Goal: Task Accomplishment & Management: Manage account settings

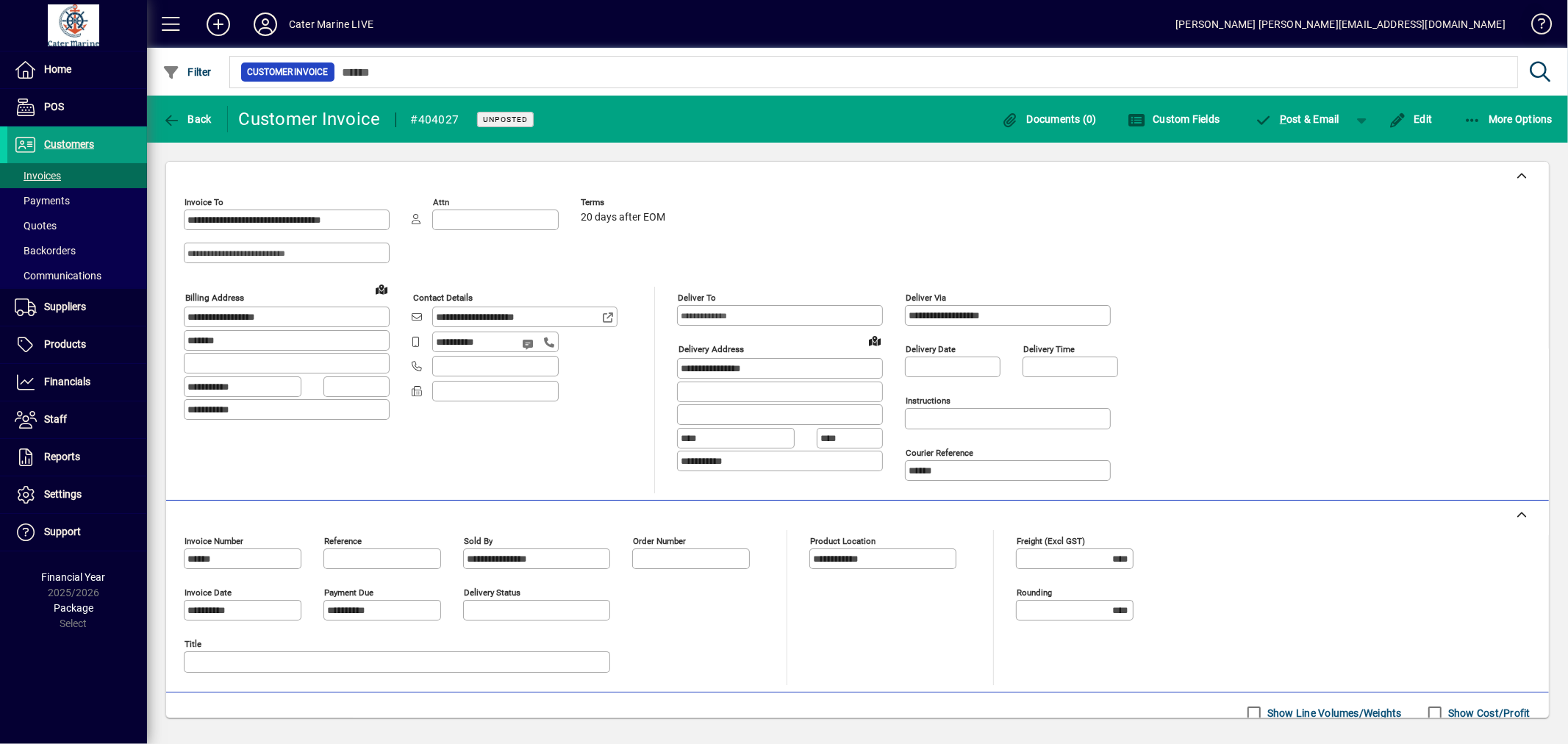
click at [1534, 28] on span at bounding box center [1535, 27] width 36 height 36
click at [64, 493] on span "Settings" at bounding box center [63, 494] width 37 height 12
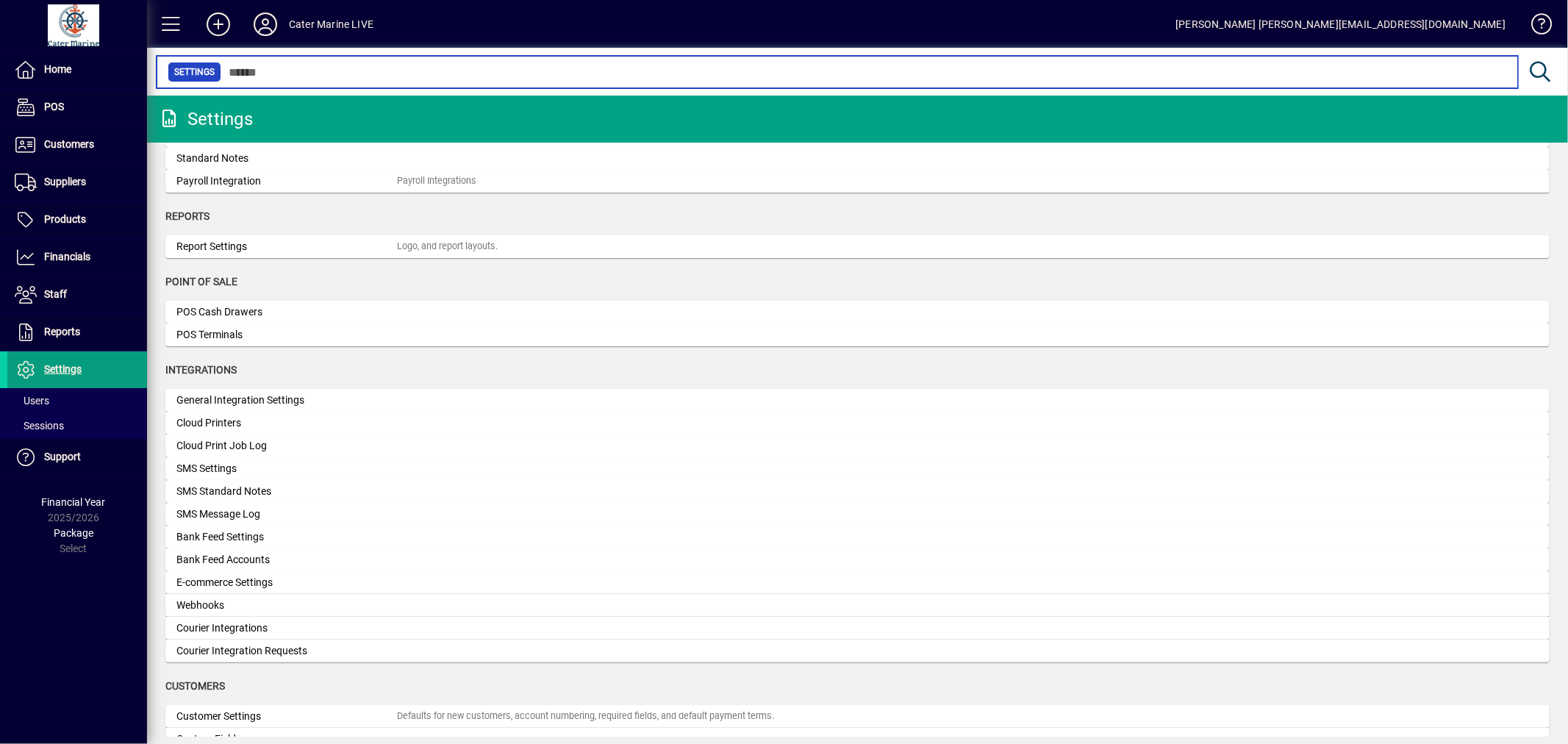
scroll to position [326, 0]
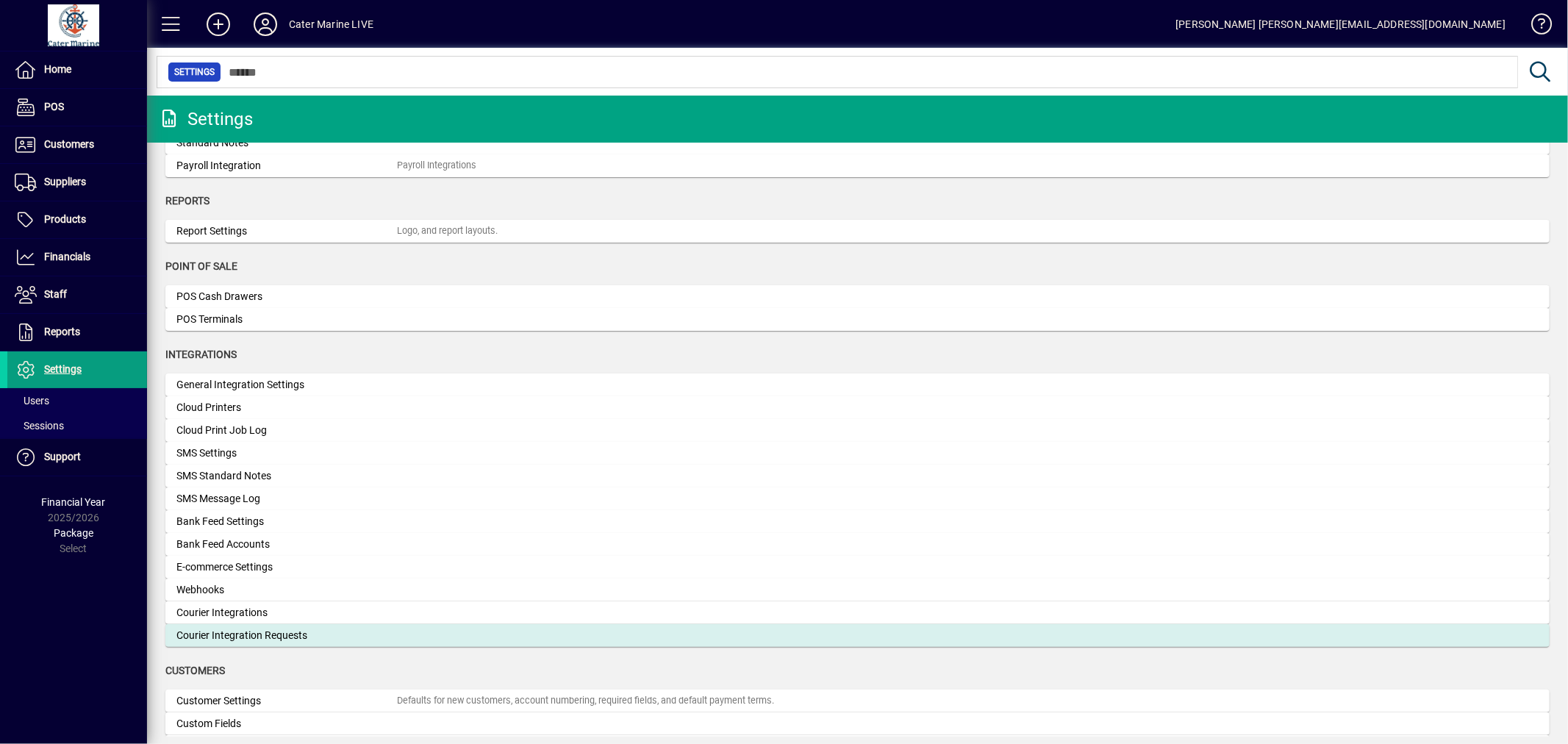
click at [280, 640] on div "Courier Integration Requests" at bounding box center [286, 636] width 220 height 15
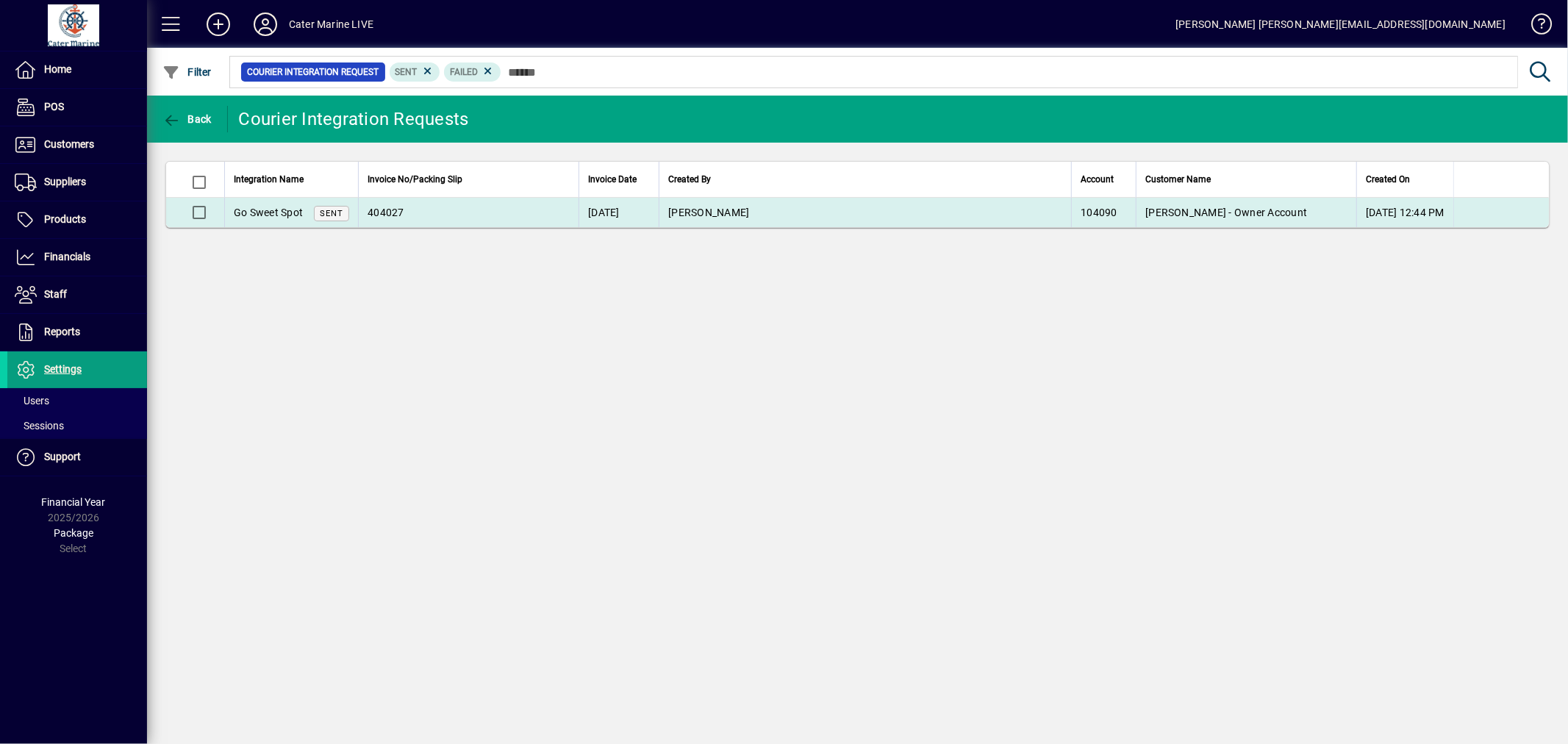
click at [863, 214] on td "[PERSON_NAME]" at bounding box center [864, 212] width 413 height 30
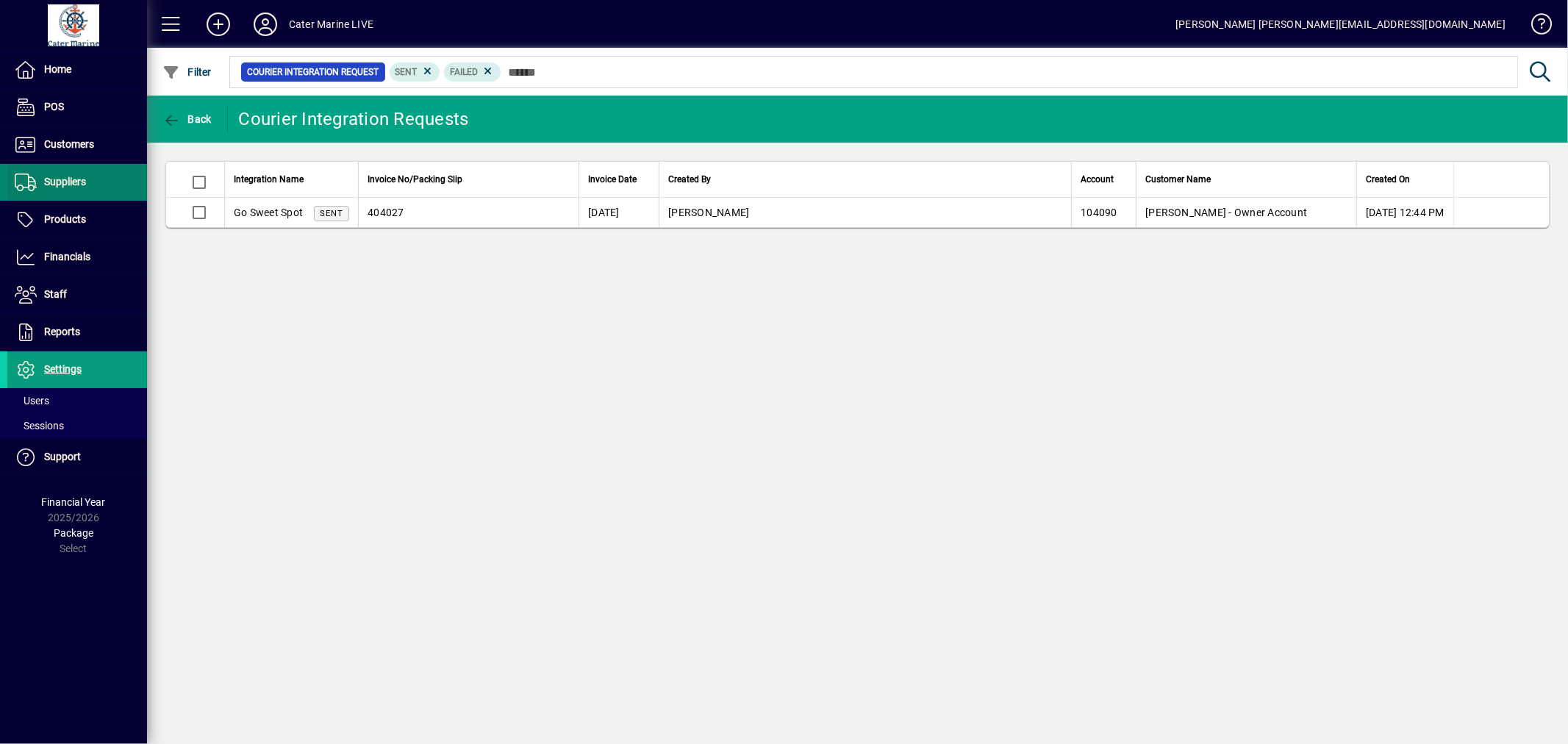
click at [69, 182] on span "Suppliers" at bounding box center [64, 181] width 42 height 12
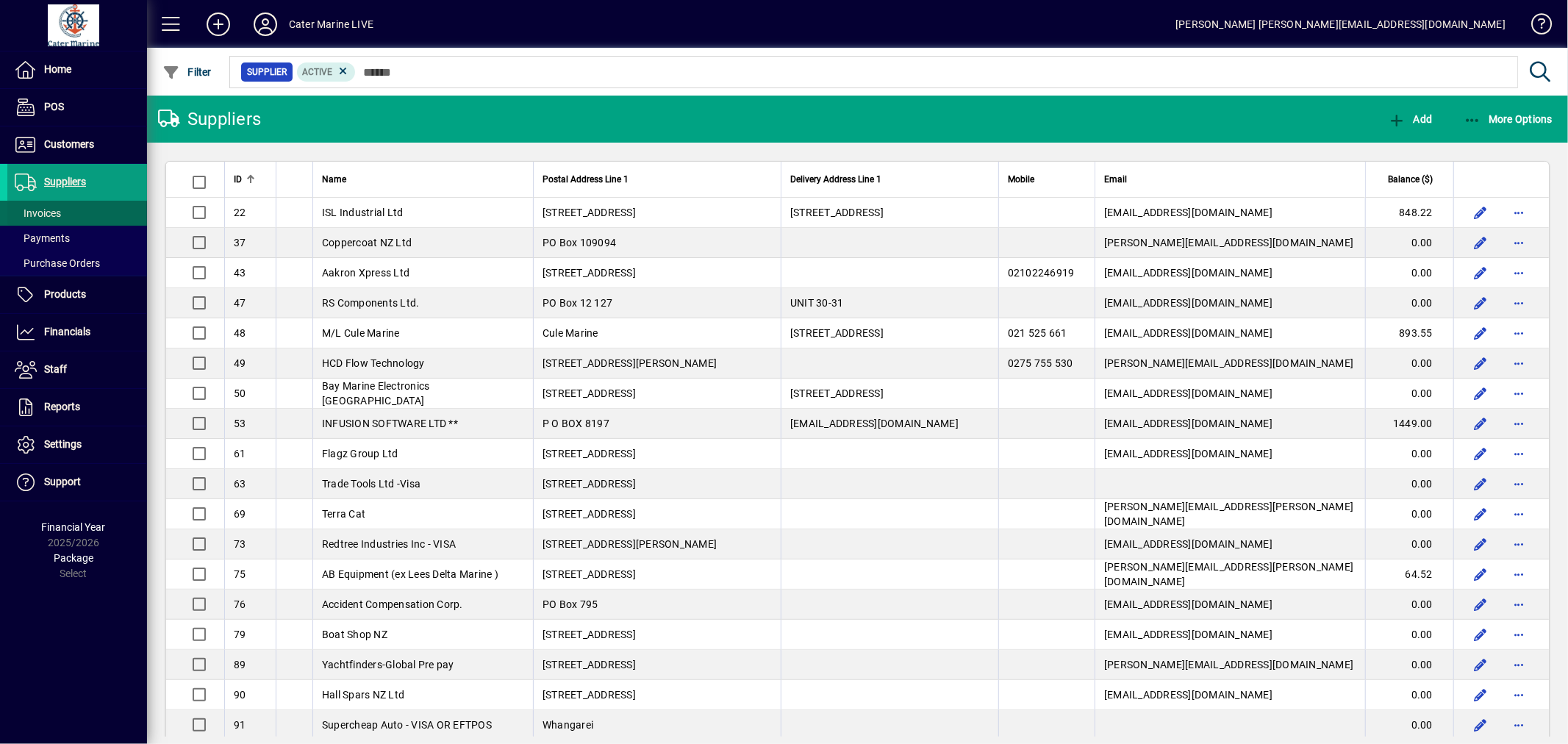
click at [45, 214] on span "Invoices" at bounding box center [37, 214] width 47 height 12
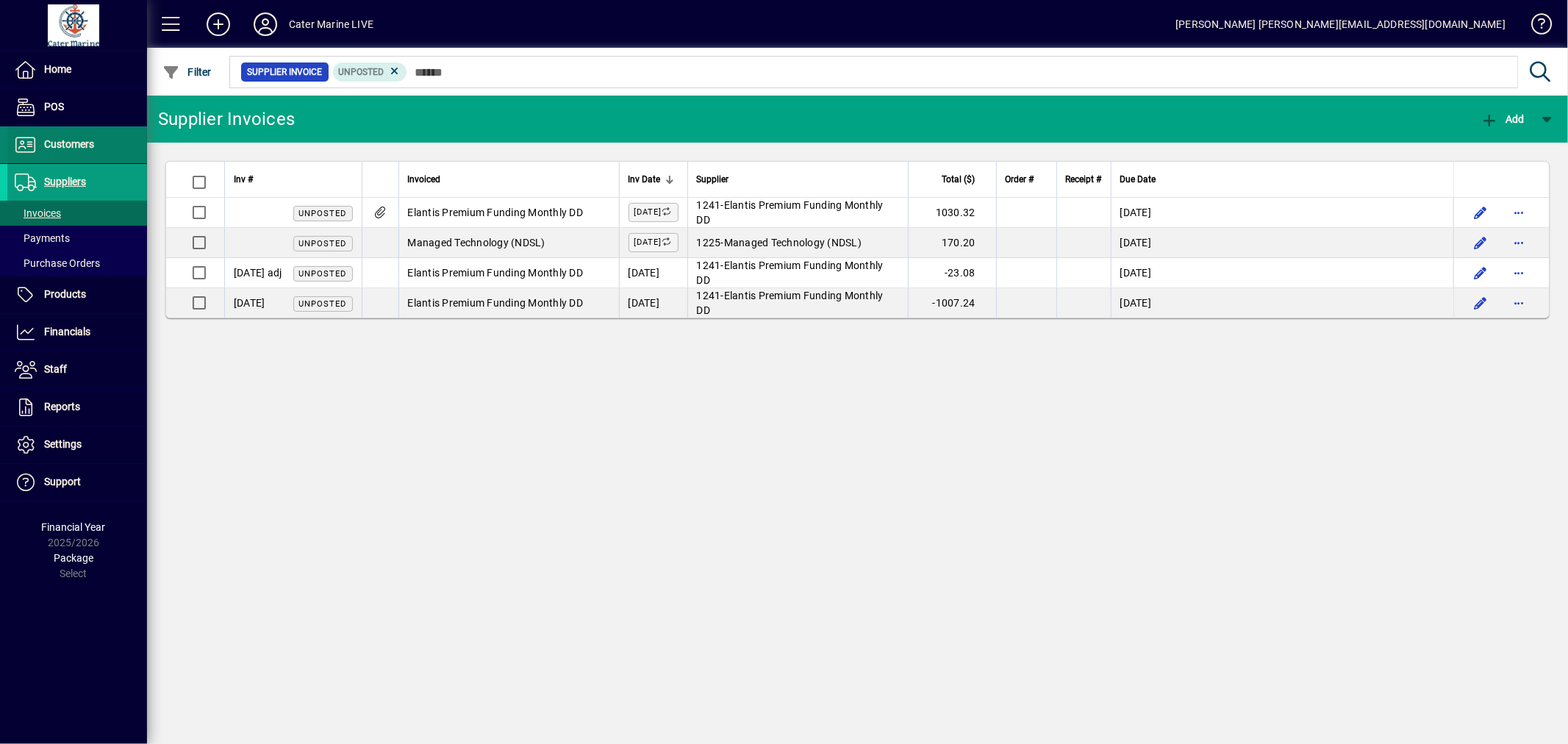
click at [69, 146] on span "Customers" at bounding box center [69, 144] width 50 height 12
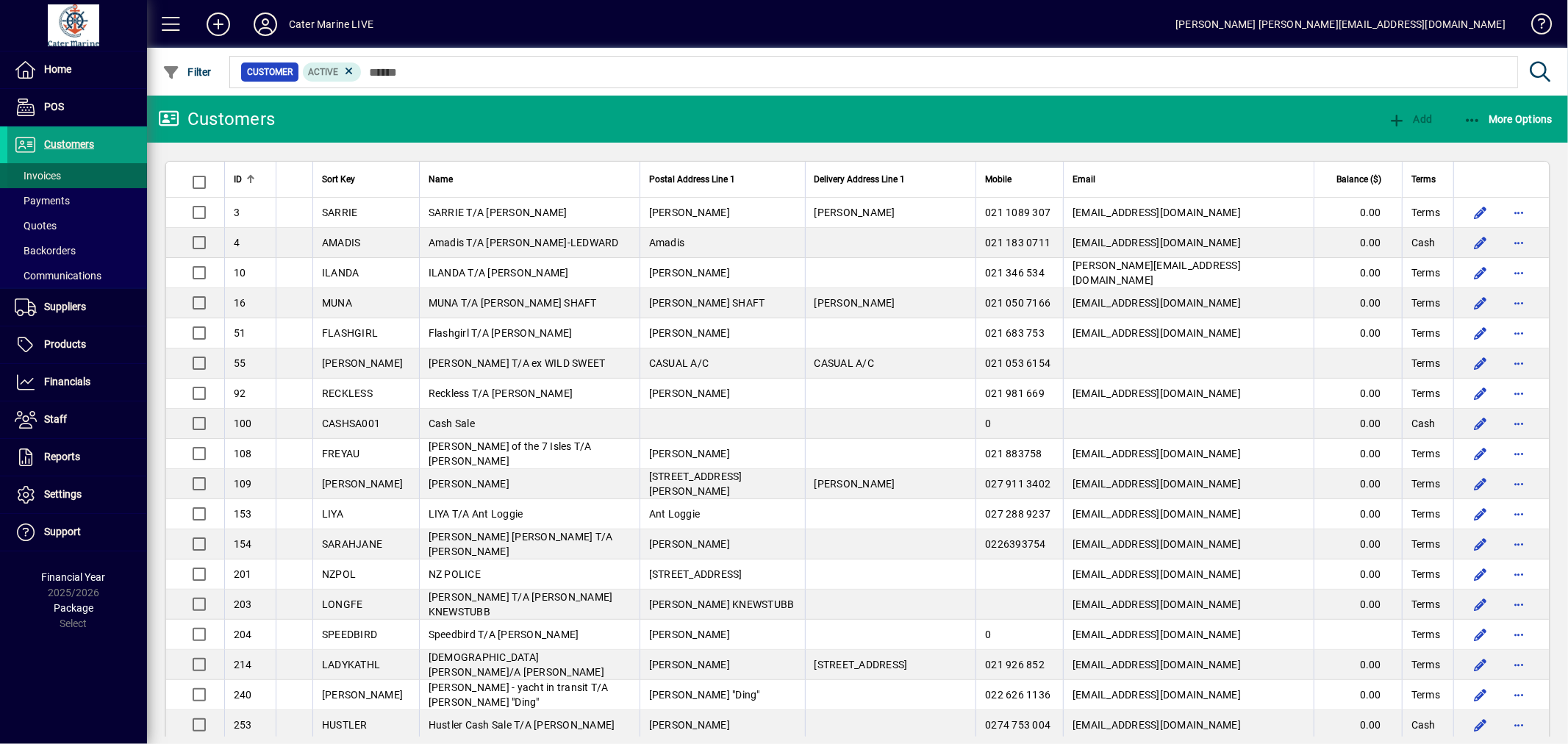
click at [52, 173] on span "Invoices" at bounding box center [37, 175] width 47 height 12
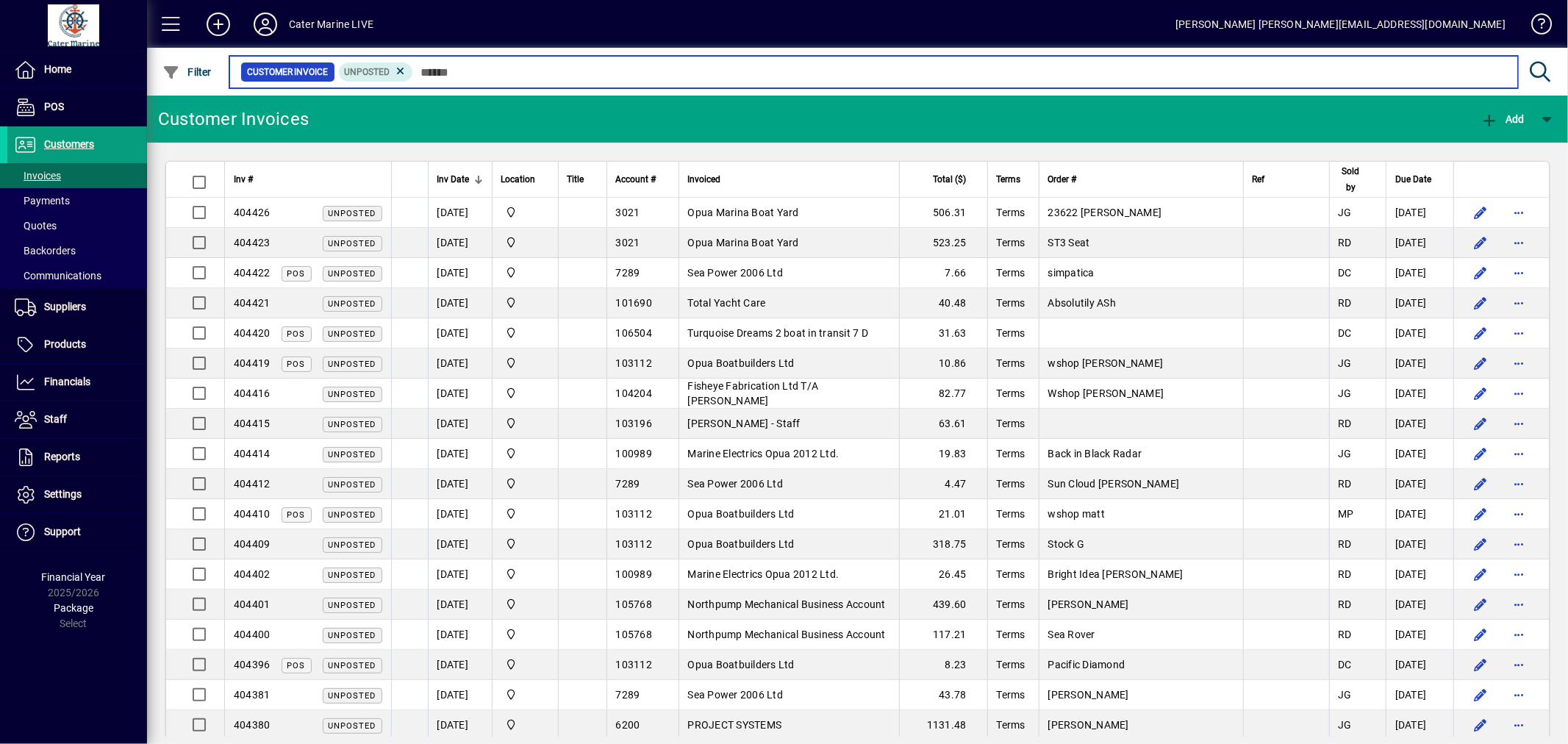
click at [517, 75] on input "text" at bounding box center [960, 72] width 1093 height 20
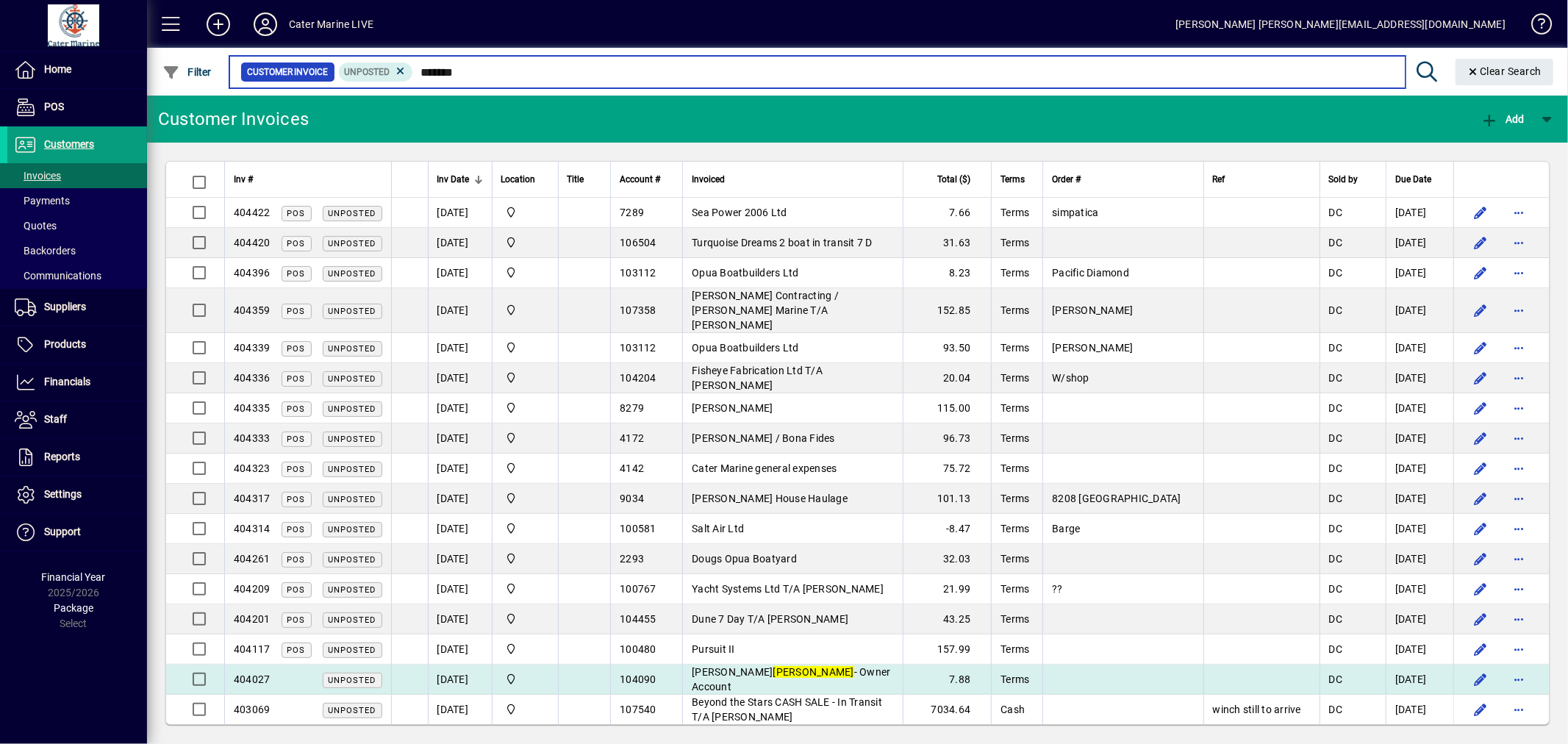
type input "*******"
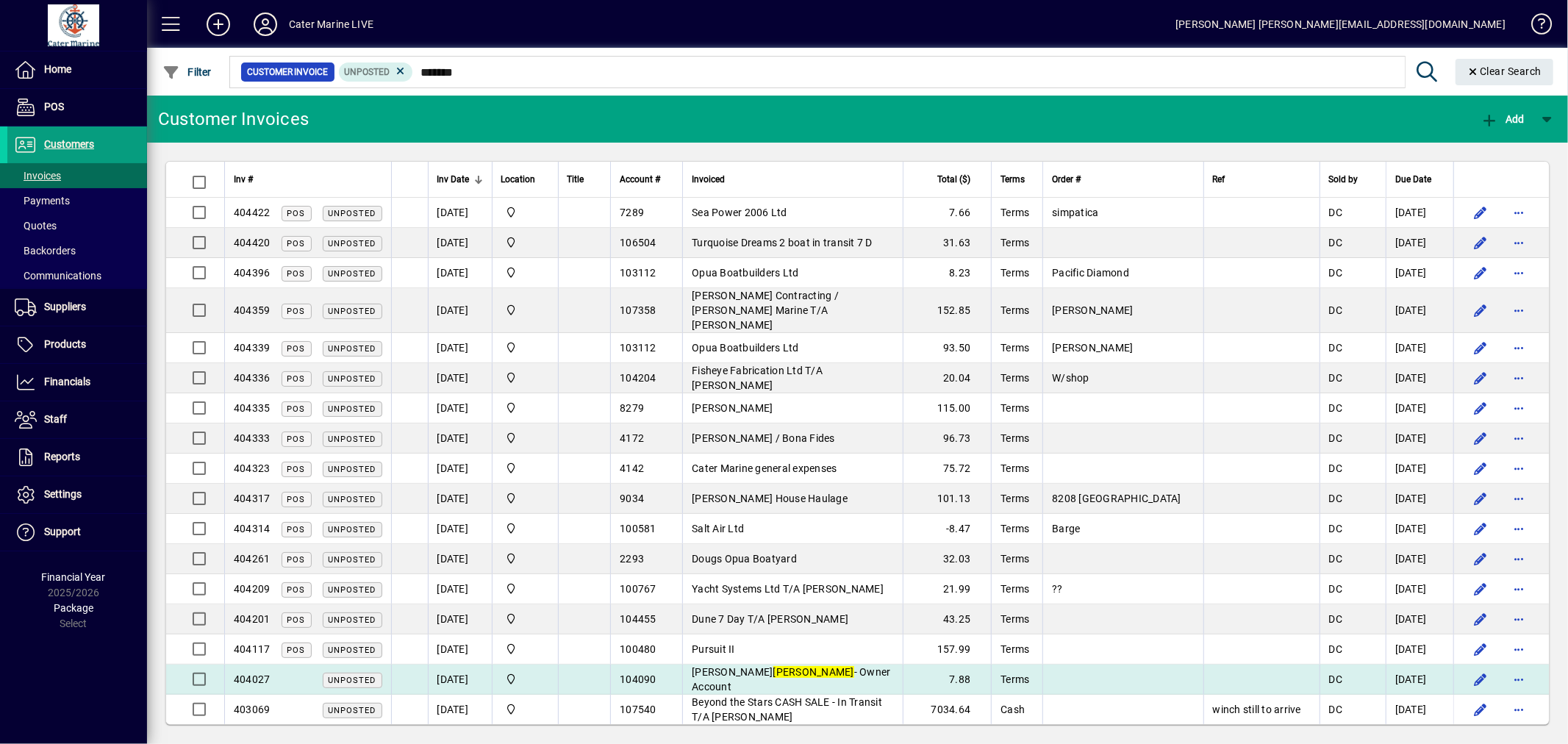
click at [850, 672] on td "[PERSON_NAME] - Owner Account" at bounding box center [792, 680] width 220 height 31
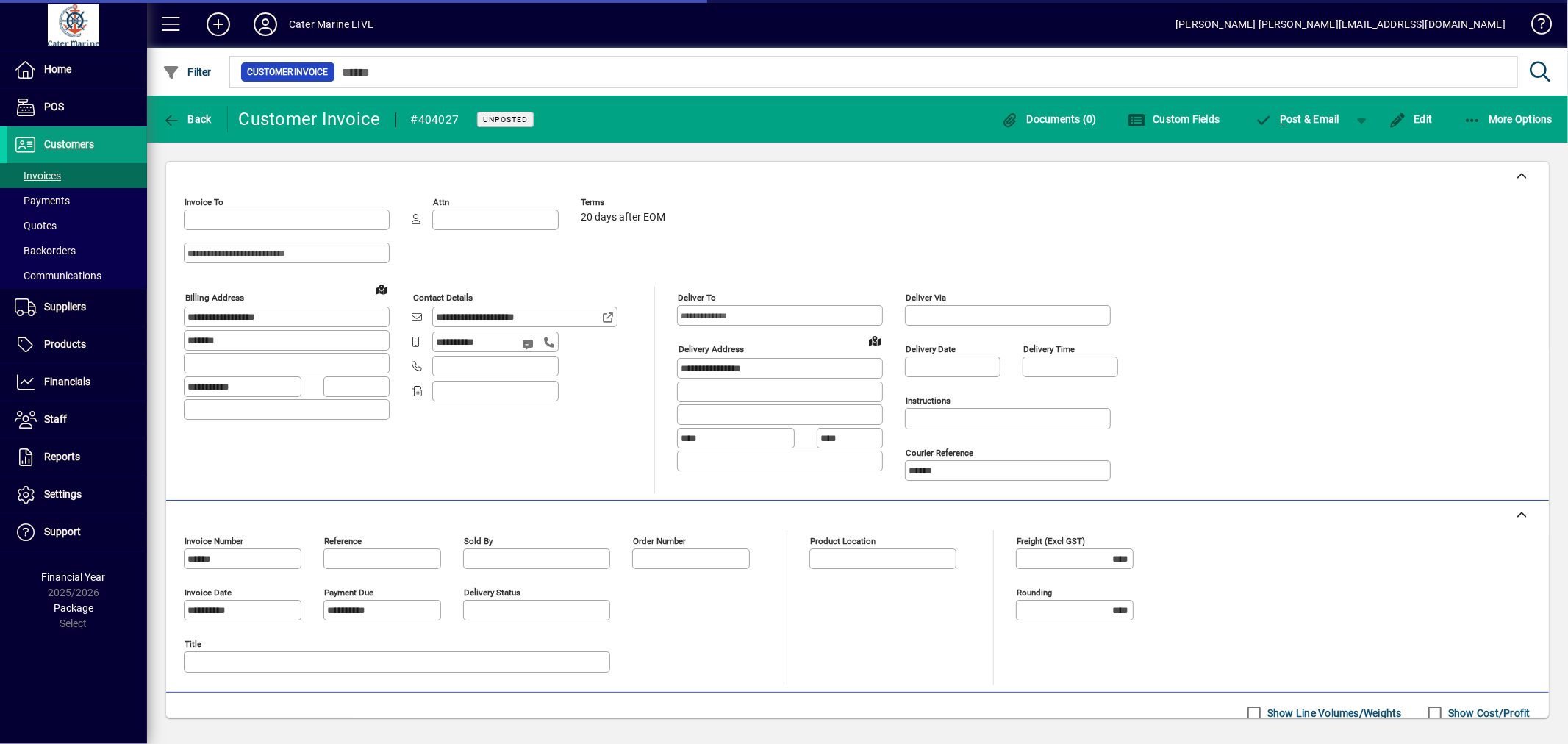
type input "**********"
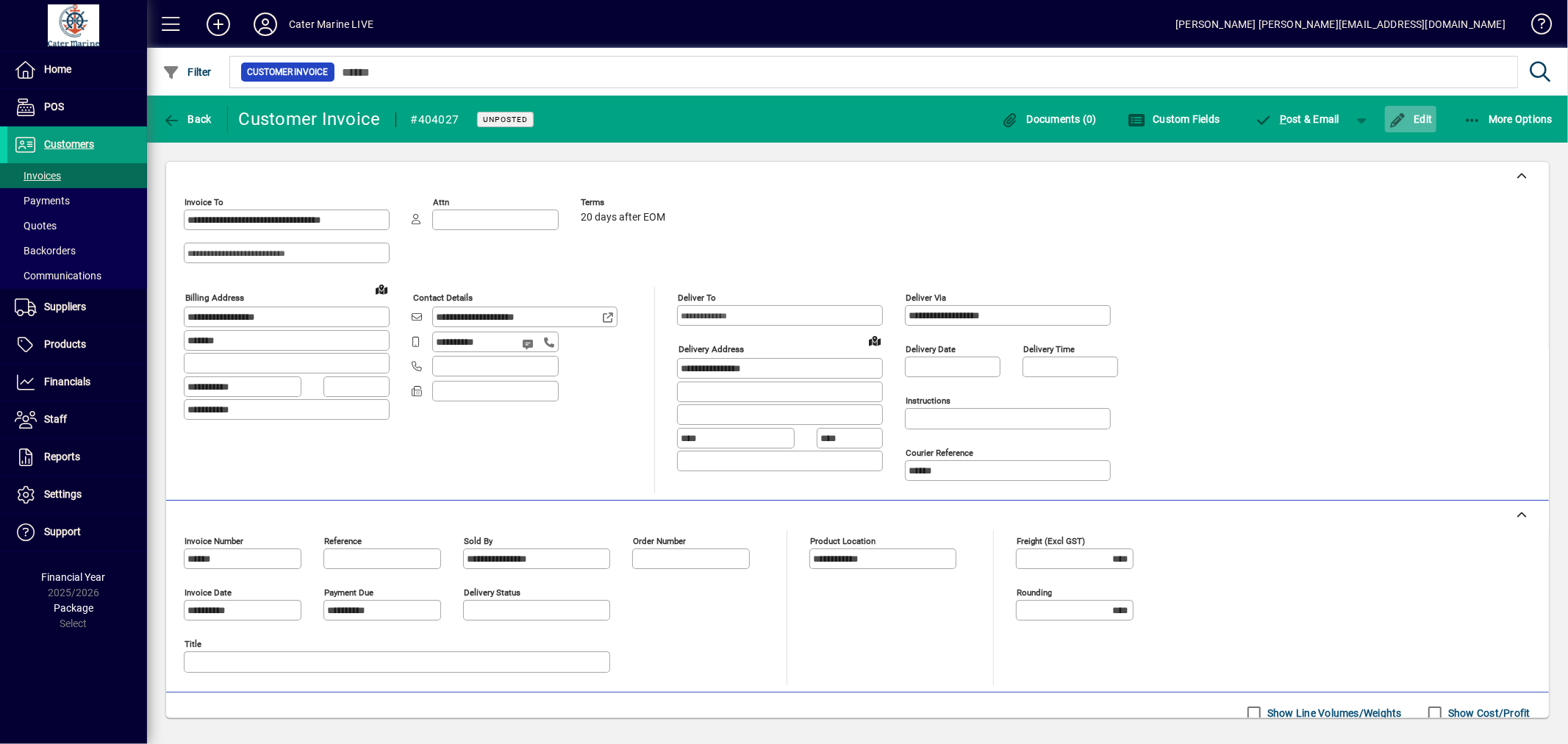
click at [1407, 116] on span "Edit" at bounding box center [1410, 119] width 44 height 12
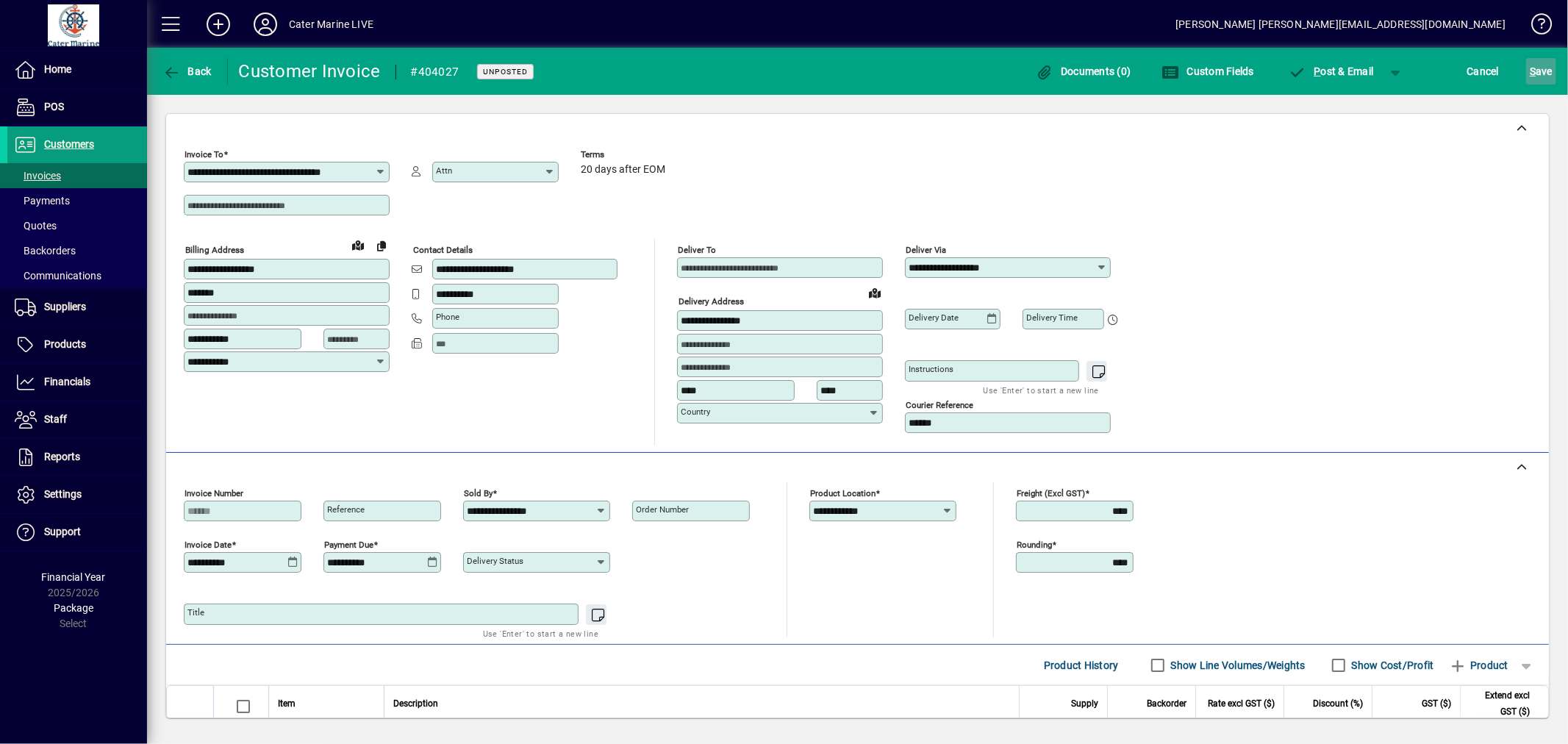
click at [1535, 74] on span "S" at bounding box center [1532, 71] width 6 height 12
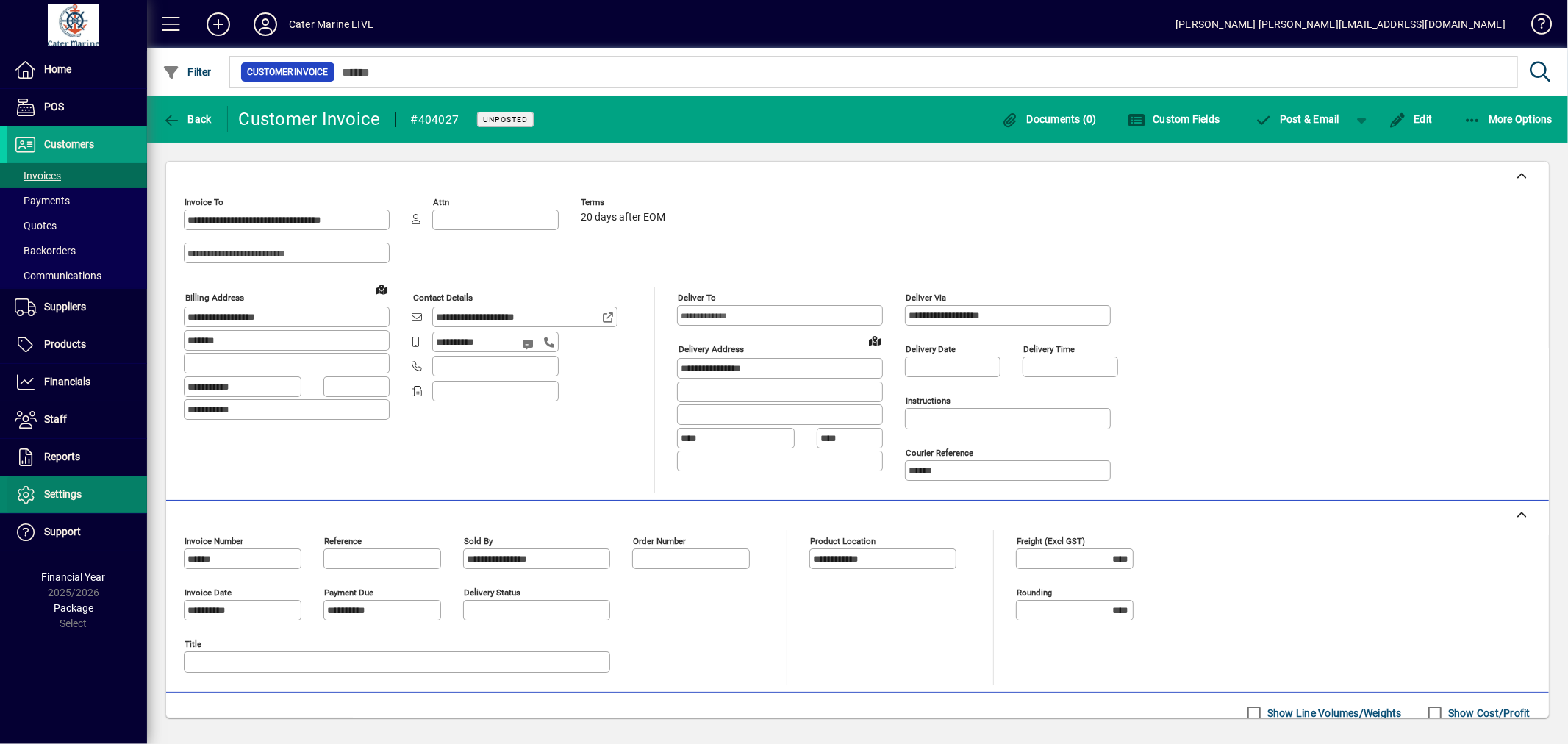
click at [56, 489] on span "Settings" at bounding box center [63, 494] width 37 height 12
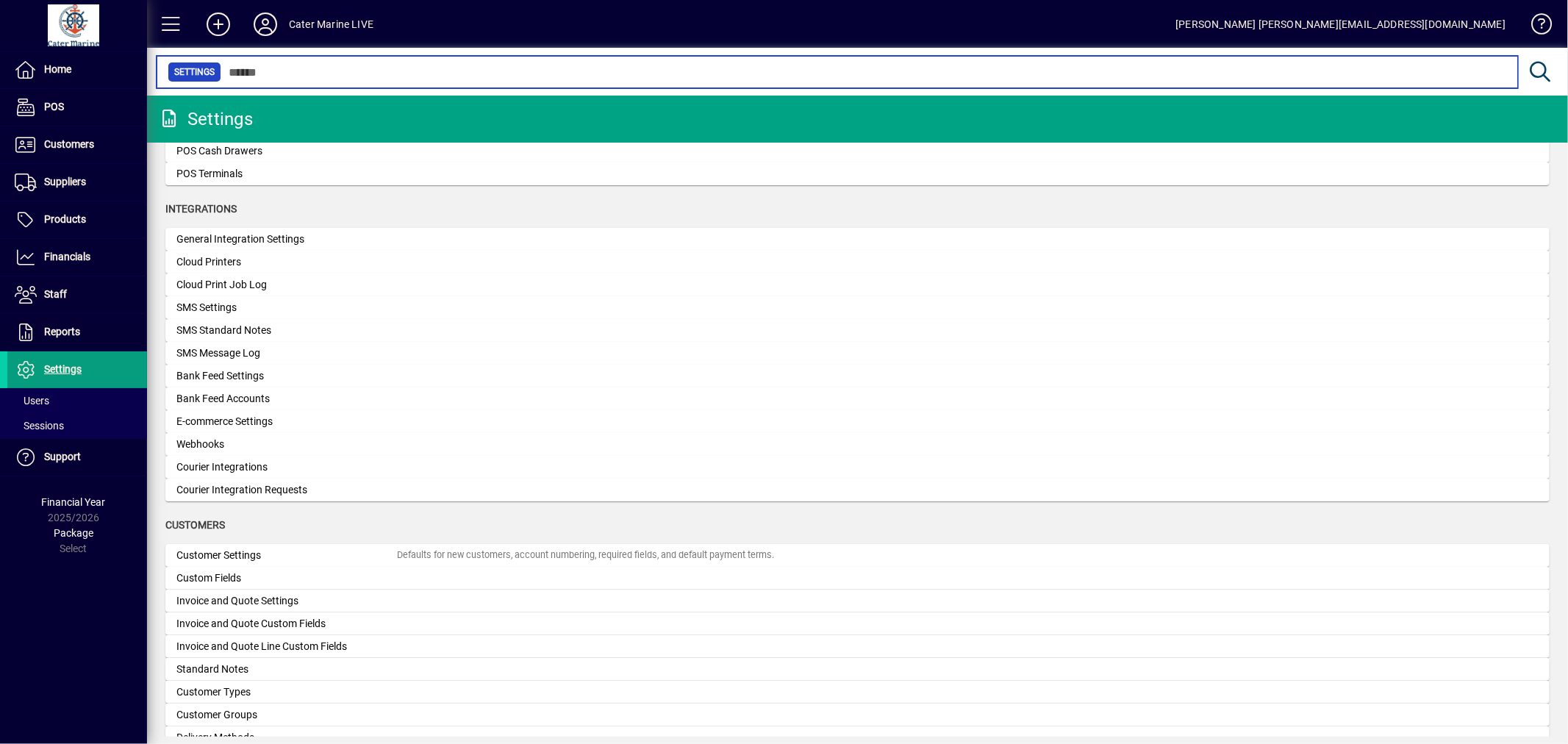
scroll to position [490, 0]
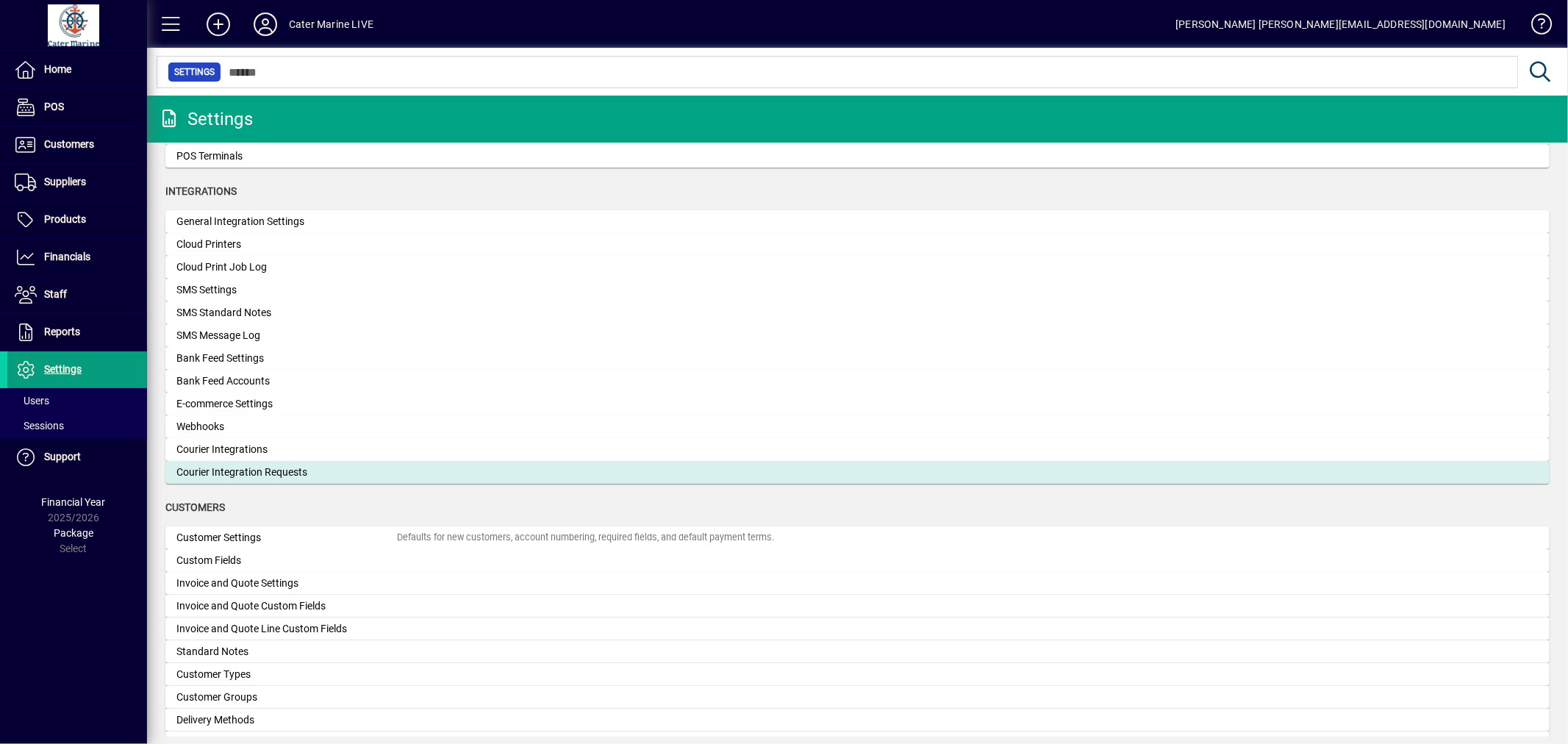
click at [274, 470] on div "Courier Integration Requests" at bounding box center [286, 472] width 220 height 15
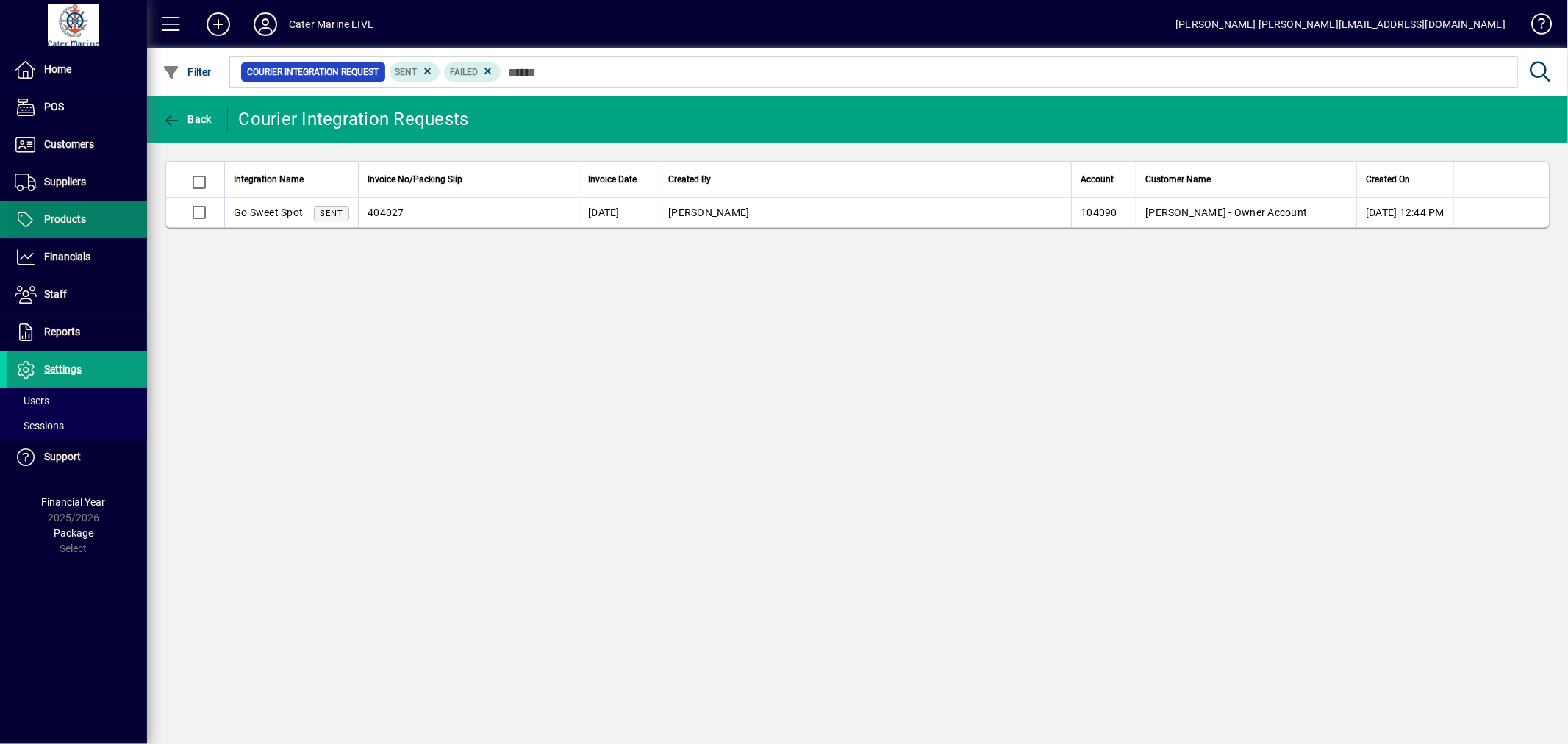
click at [58, 221] on span "Products" at bounding box center [64, 219] width 42 height 12
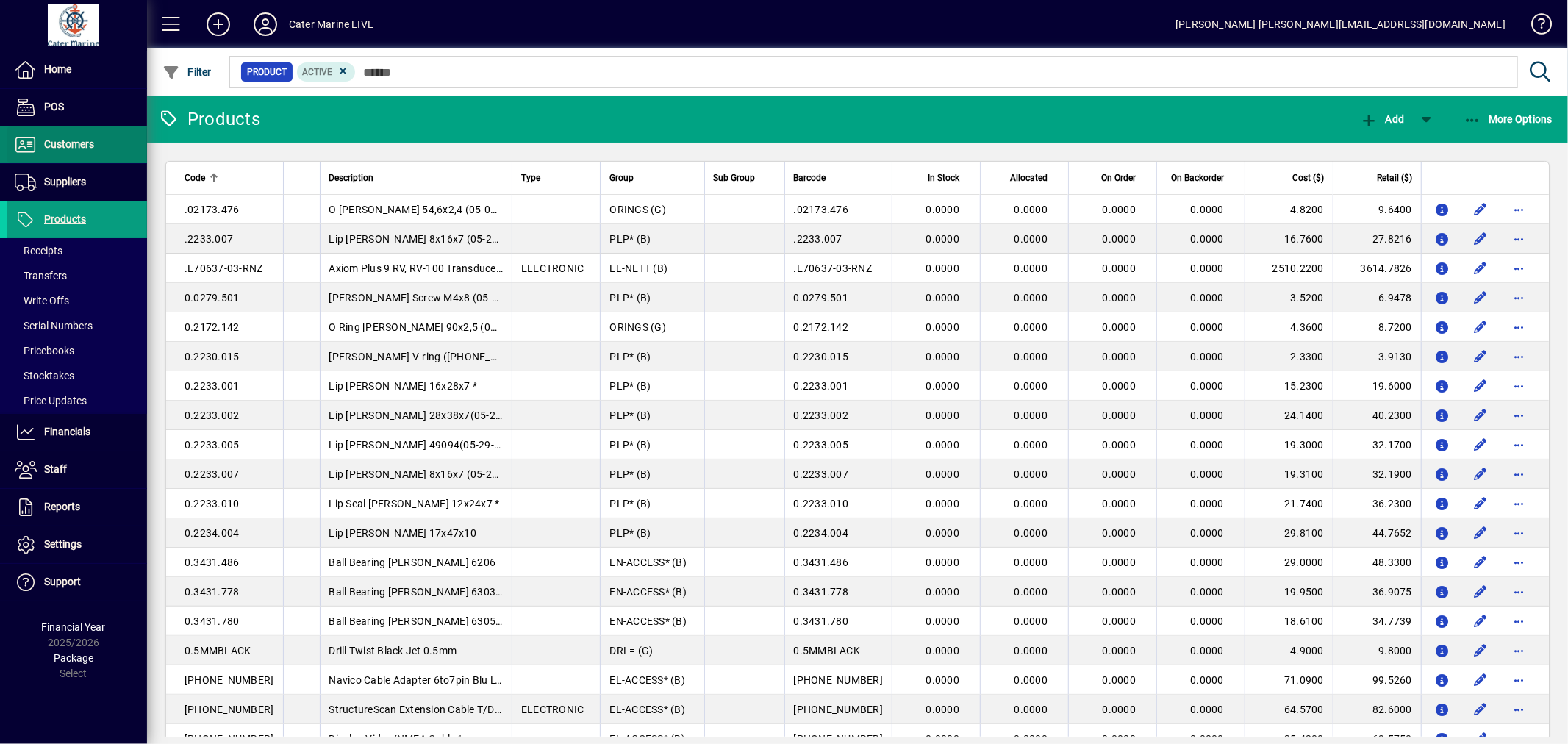
click at [64, 147] on span "Customers" at bounding box center [69, 144] width 50 height 12
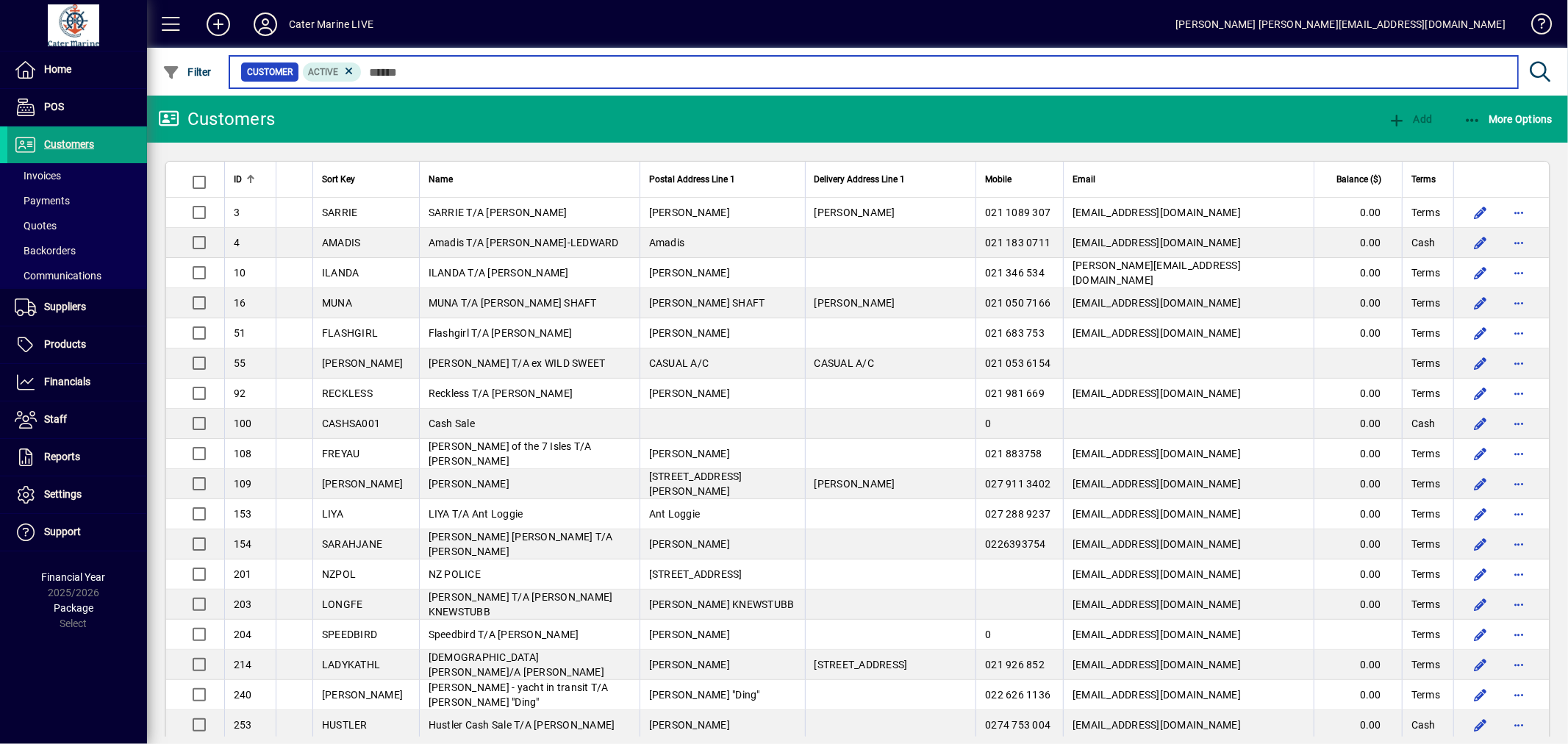
click at [458, 69] on input "text" at bounding box center [934, 72] width 1144 height 20
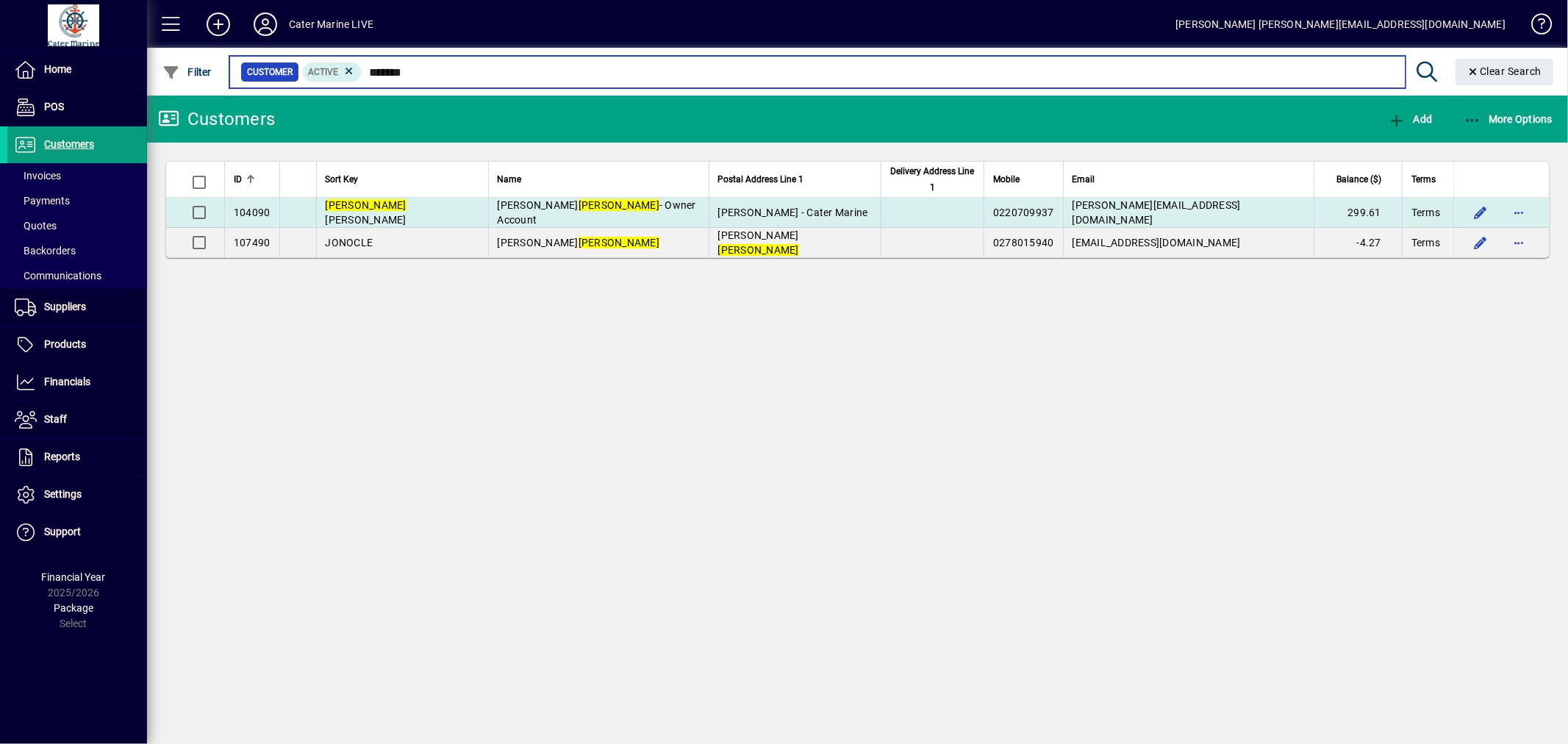
type input "*******"
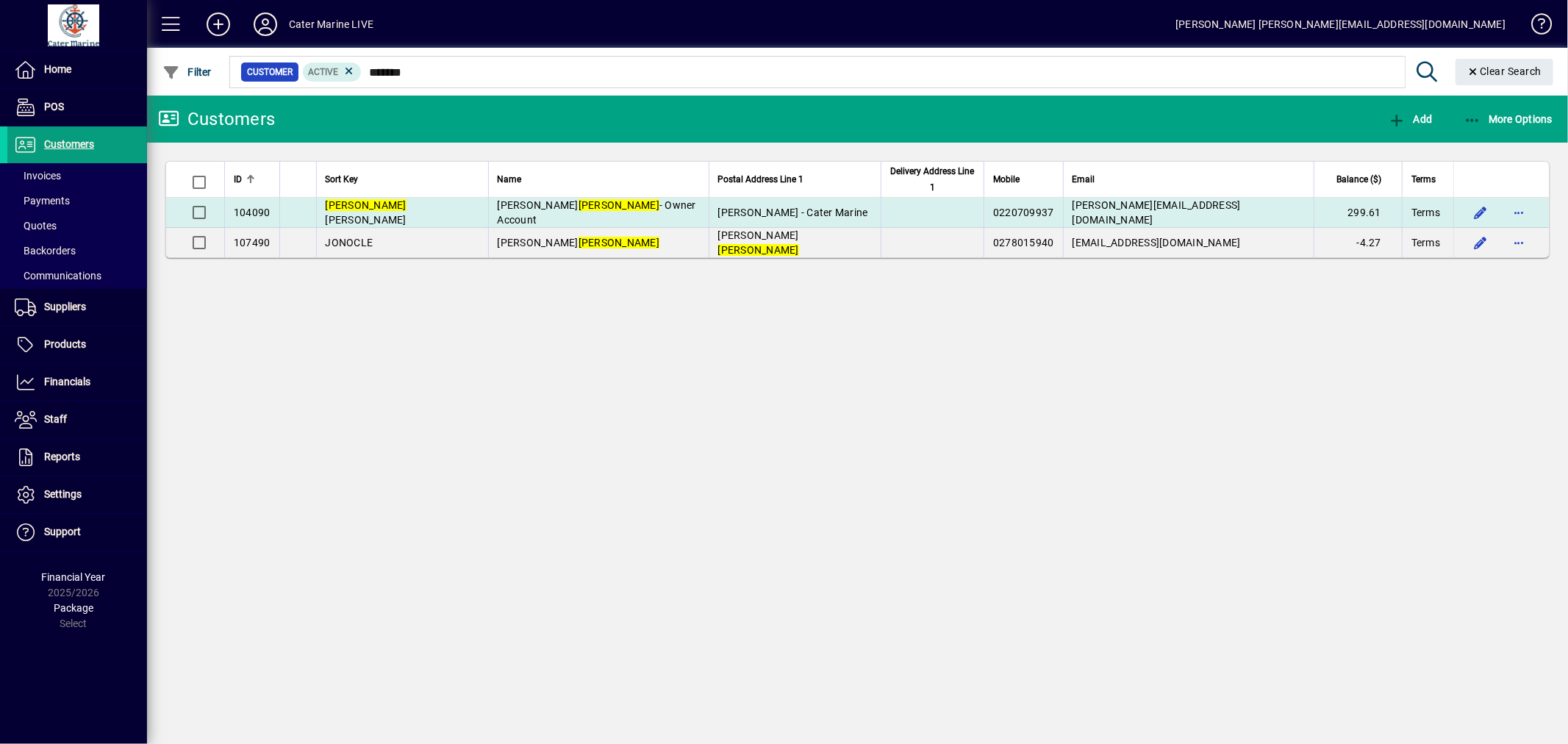
click at [914, 214] on td at bounding box center [932, 213] width 103 height 31
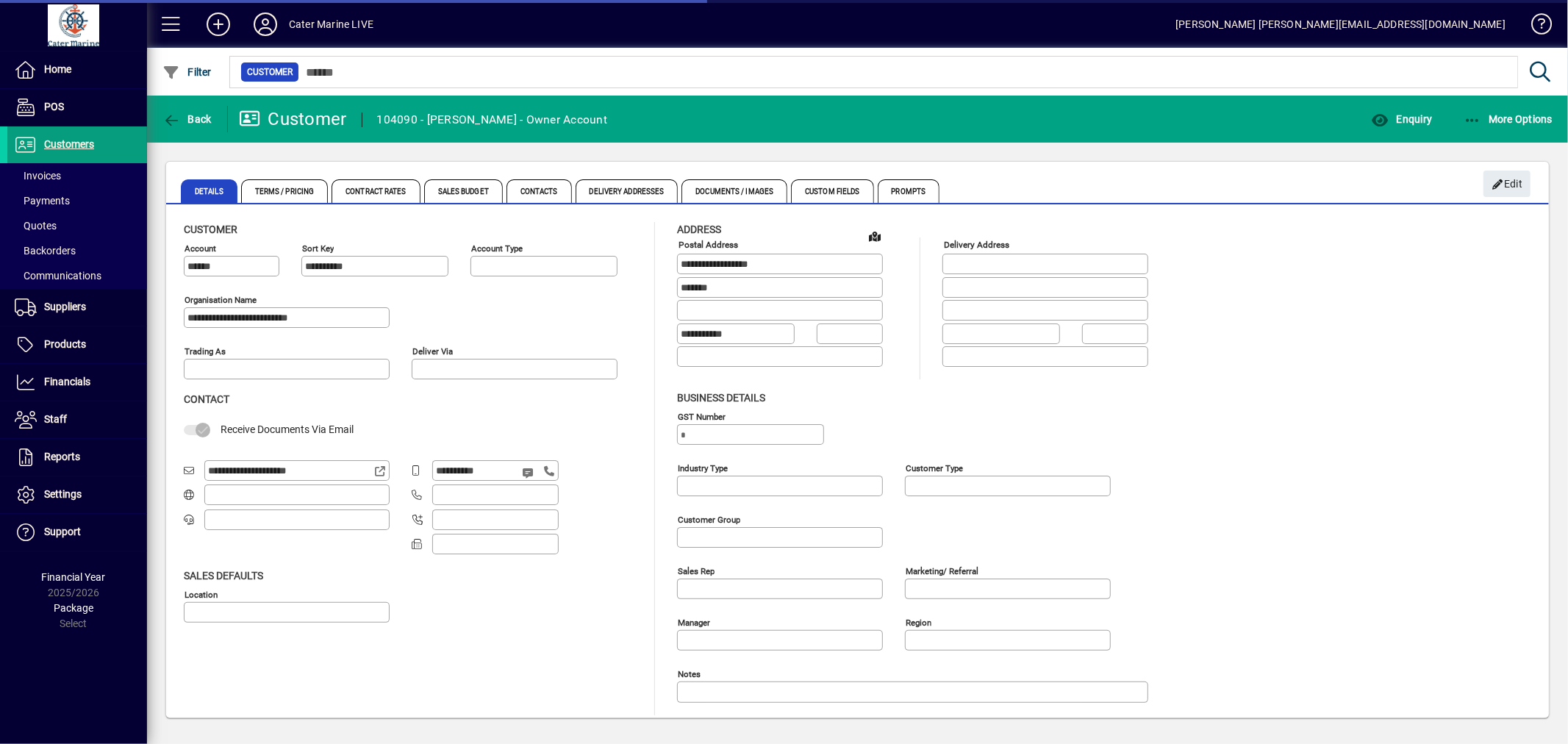
type input "**********"
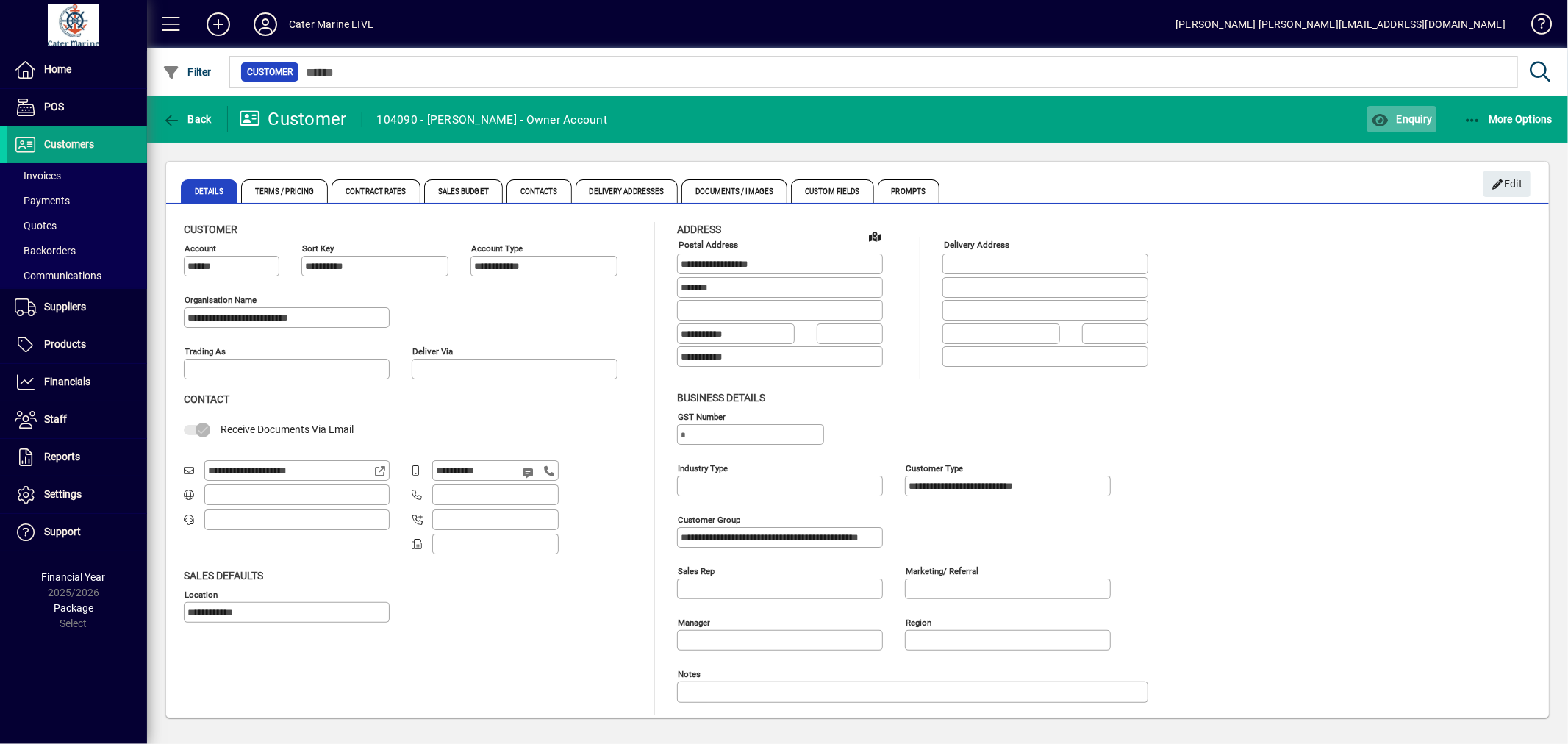
click at [1385, 119] on icon "button" at bounding box center [1380, 120] width 19 height 14
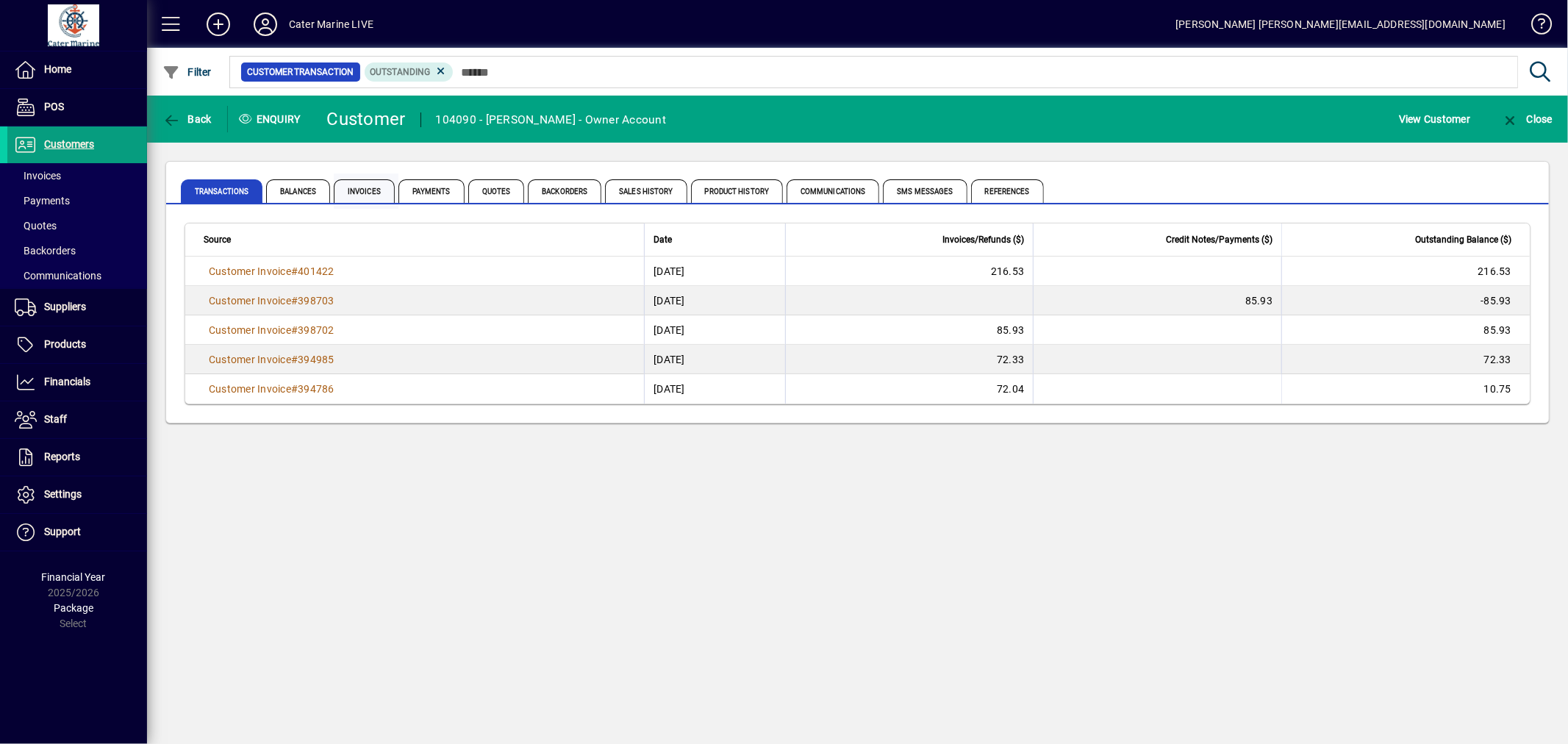
click at [362, 193] on span "Invoices" at bounding box center [364, 192] width 61 height 24
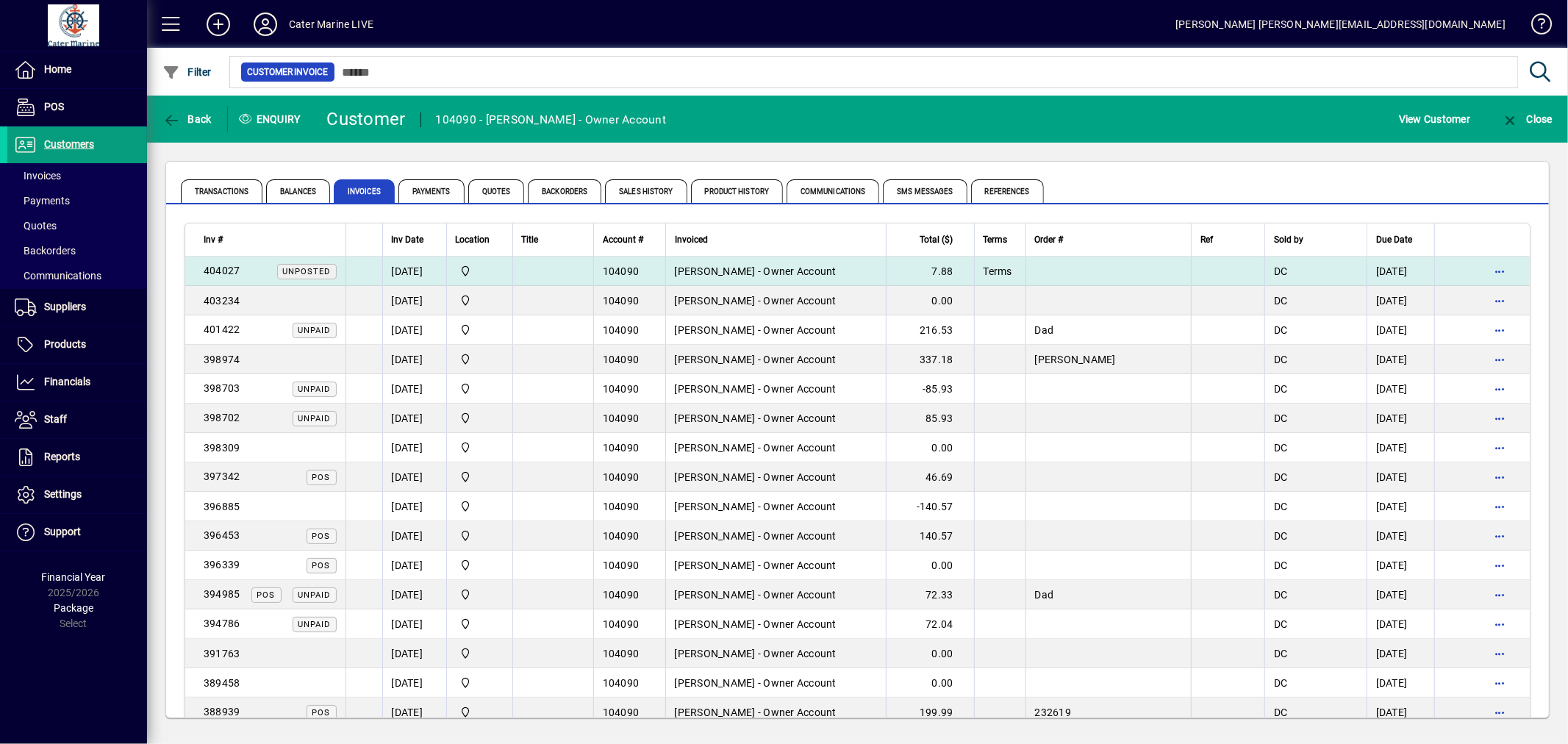
click at [740, 260] on td "[PERSON_NAME] - Owner Account" at bounding box center [775, 271] width 220 height 30
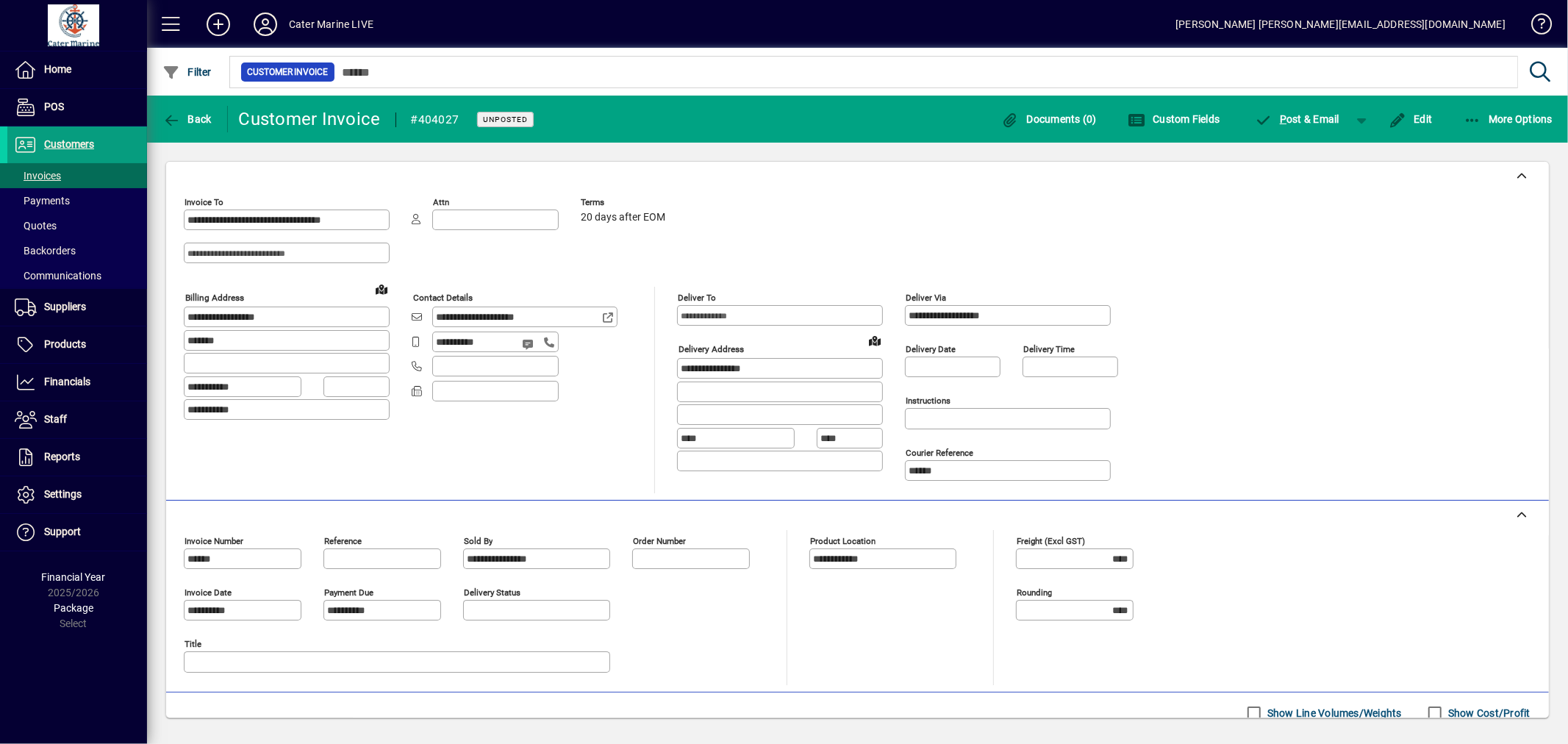
click at [1069, 309] on mat-form-field "**********" at bounding box center [1007, 316] width 206 height 52
drag, startPoint x: 1416, startPoint y: 119, endPoint x: 1338, endPoint y: 192, distance: 106.8
click at [1416, 119] on span "Edit" at bounding box center [1410, 119] width 44 height 12
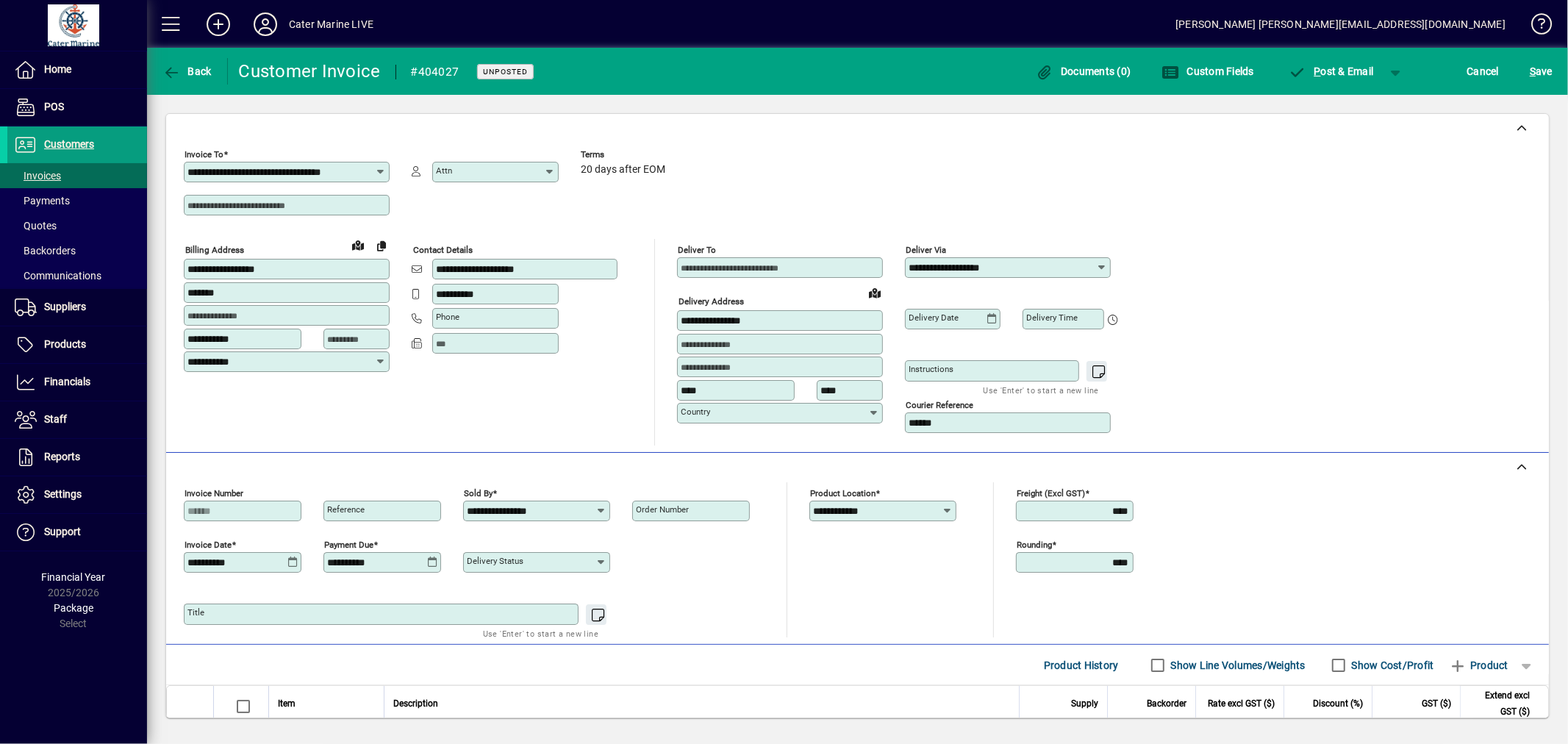
click at [1105, 264] on icon at bounding box center [1102, 268] width 12 height 12
click at [1066, 270] on input "**********" at bounding box center [1001, 268] width 187 height 12
click at [1231, 263] on div "**********" at bounding box center [857, 294] width 1347 height 303
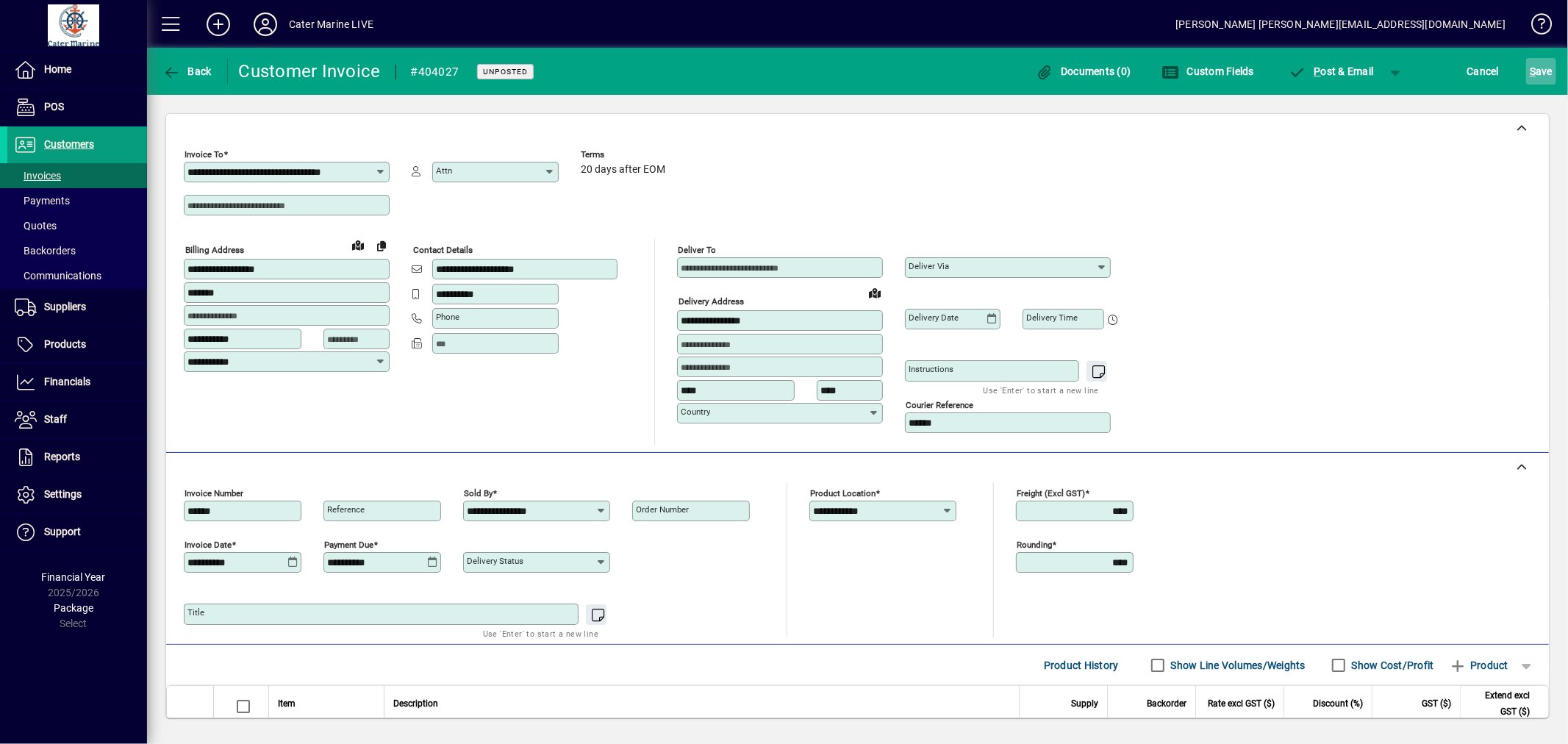
click at [1533, 71] on span "S" at bounding box center [1532, 71] width 6 height 12
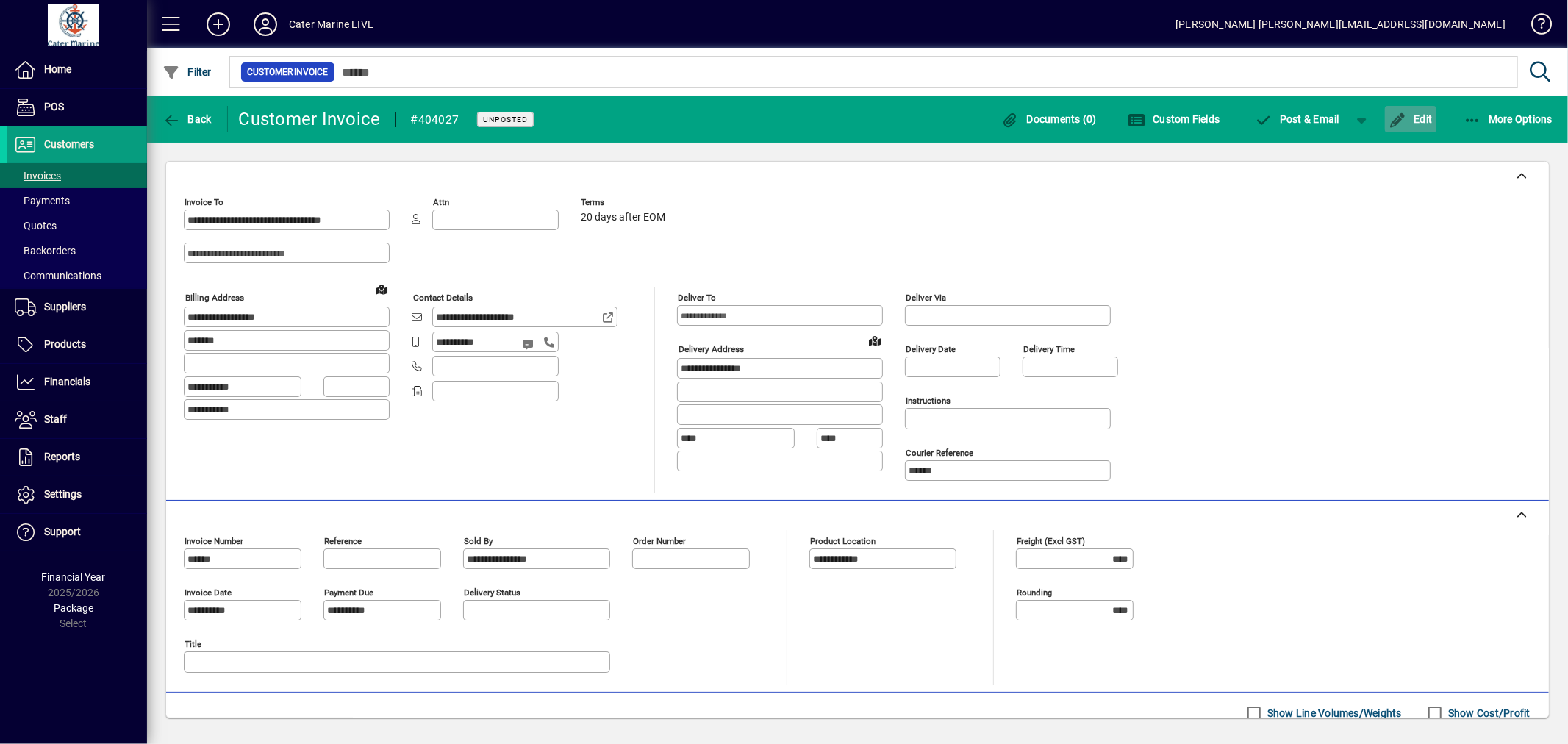
click at [1421, 119] on span "Edit" at bounding box center [1410, 119] width 44 height 12
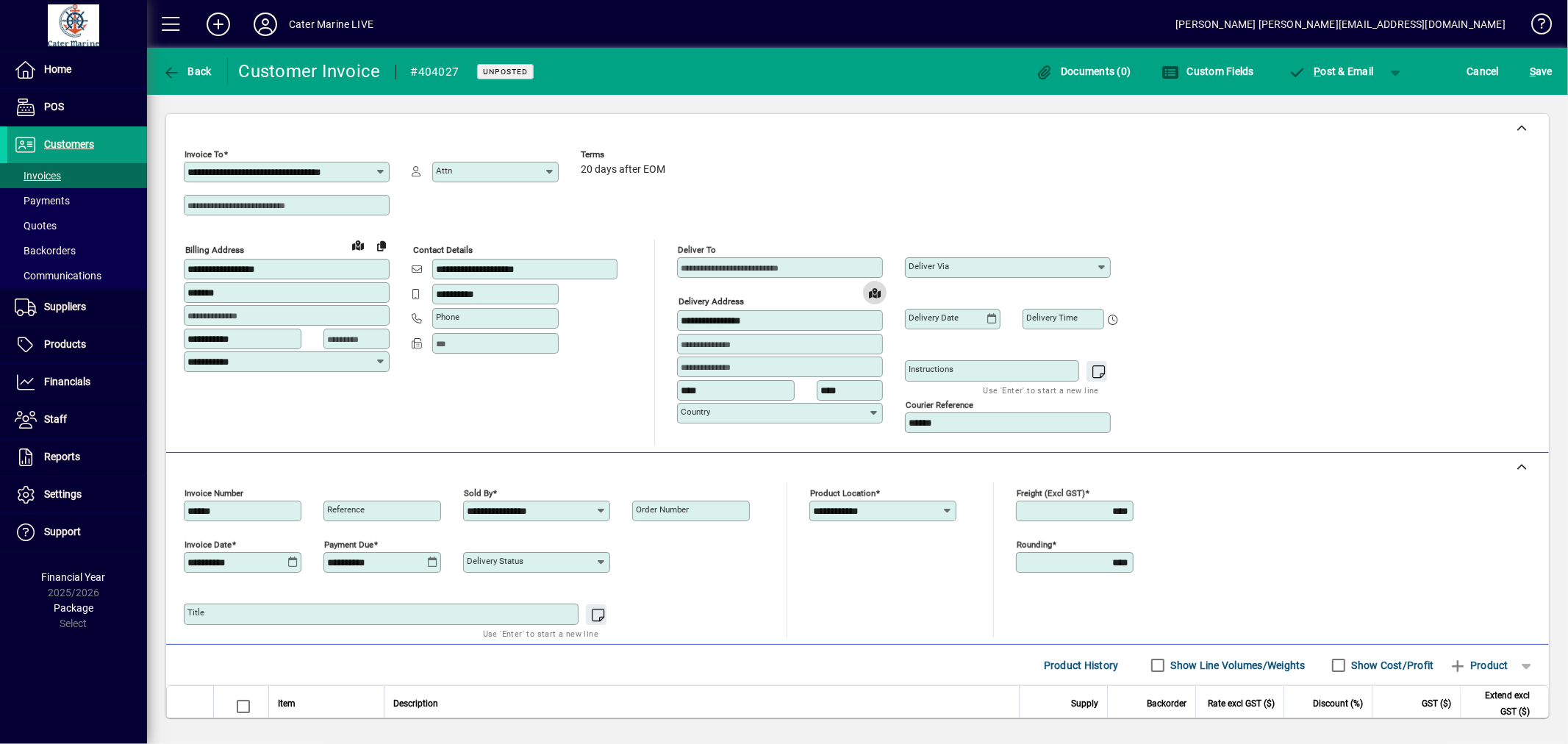
click at [871, 297] on span at bounding box center [875, 292] width 36 height 36
